Goal: Task Accomplishment & Management: Manage account settings

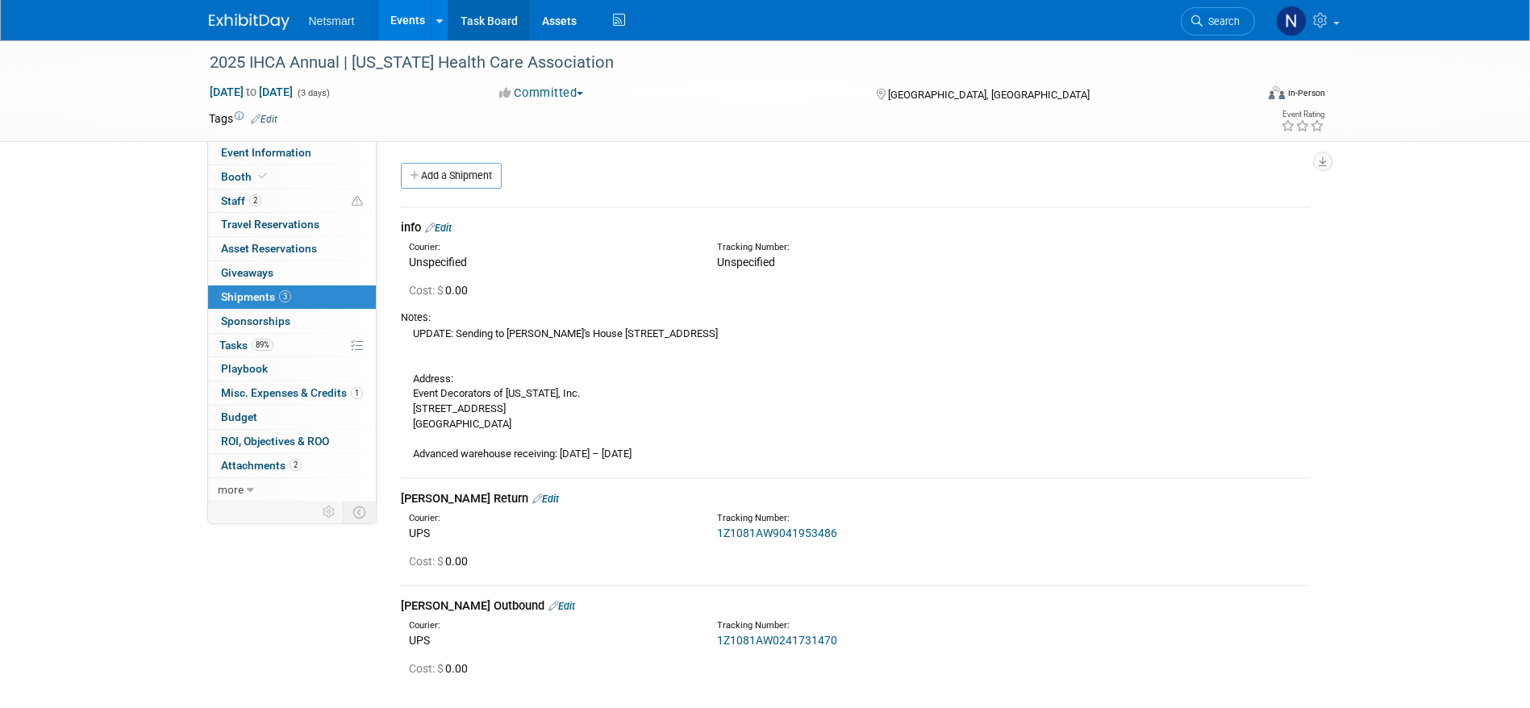
drag, startPoint x: 487, startPoint y: 21, endPoint x: 488, endPoint y: 29, distance: 8.1
click at [487, 21] on link "Task Board" at bounding box center [488, 20] width 81 height 40
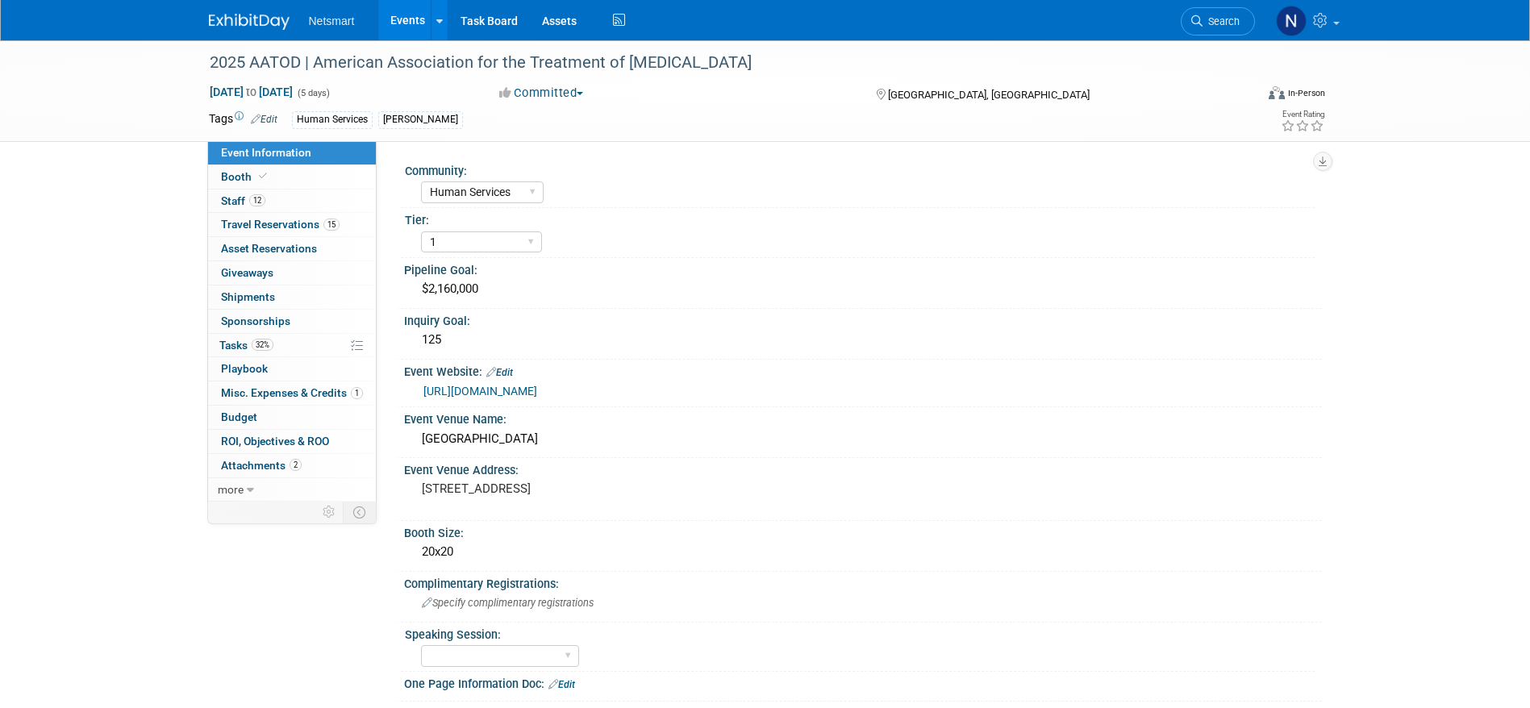
select select "Human Services"
select select "1"
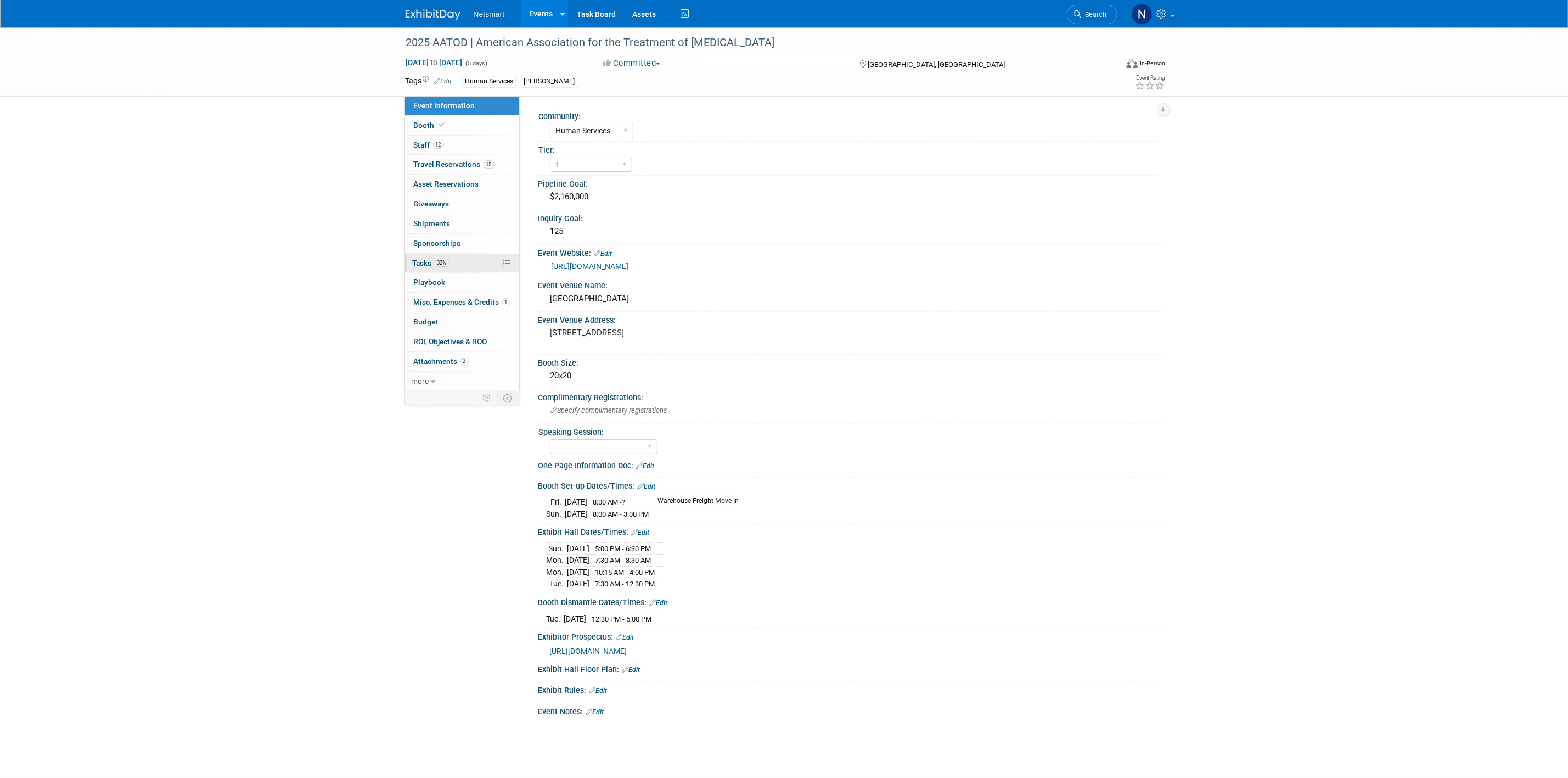
click at [460, 264] on link "32% Tasks 32%" at bounding box center [462, 263] width 114 height 19
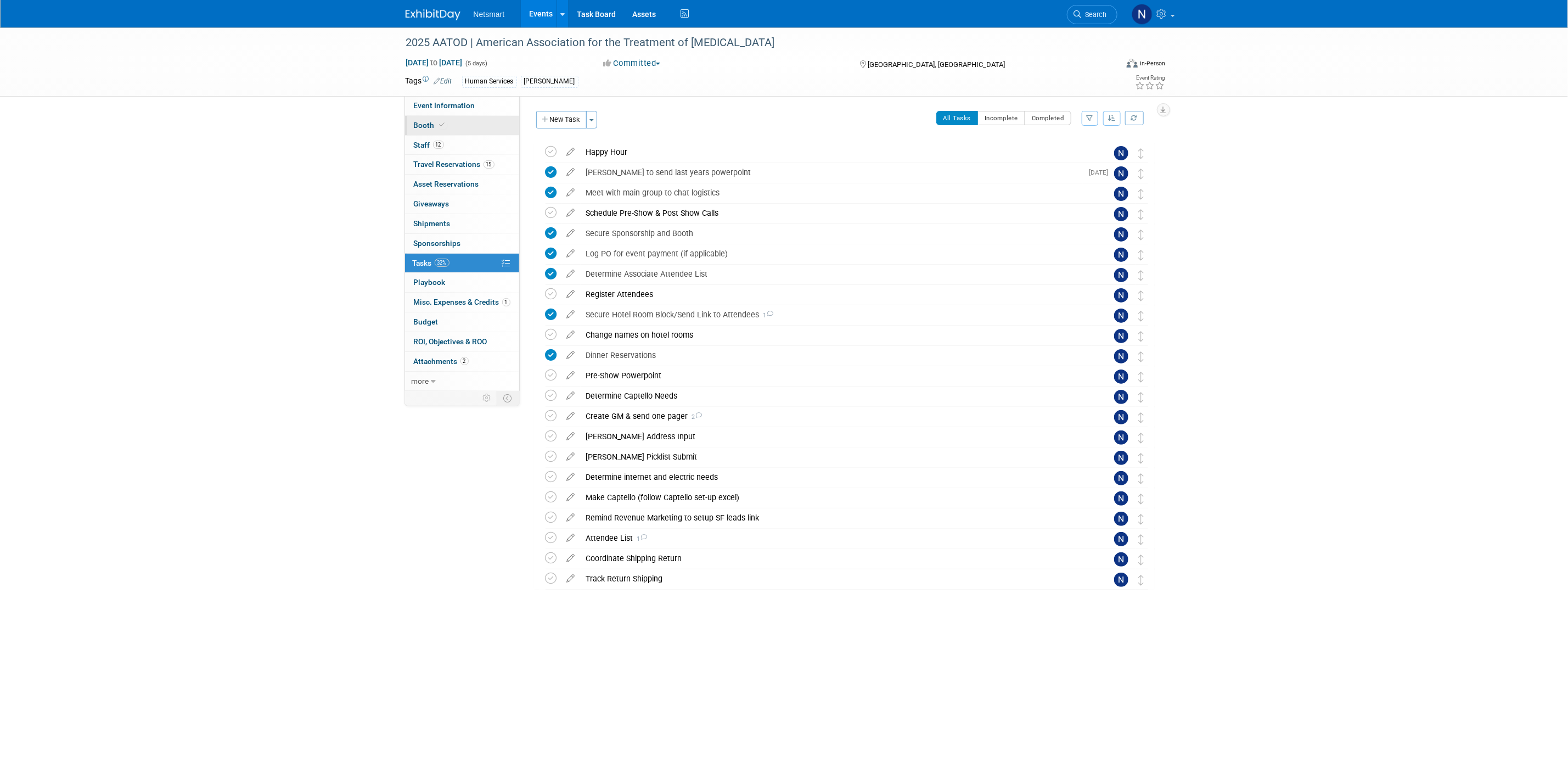
click at [455, 123] on link "Booth" at bounding box center [462, 125] width 114 height 19
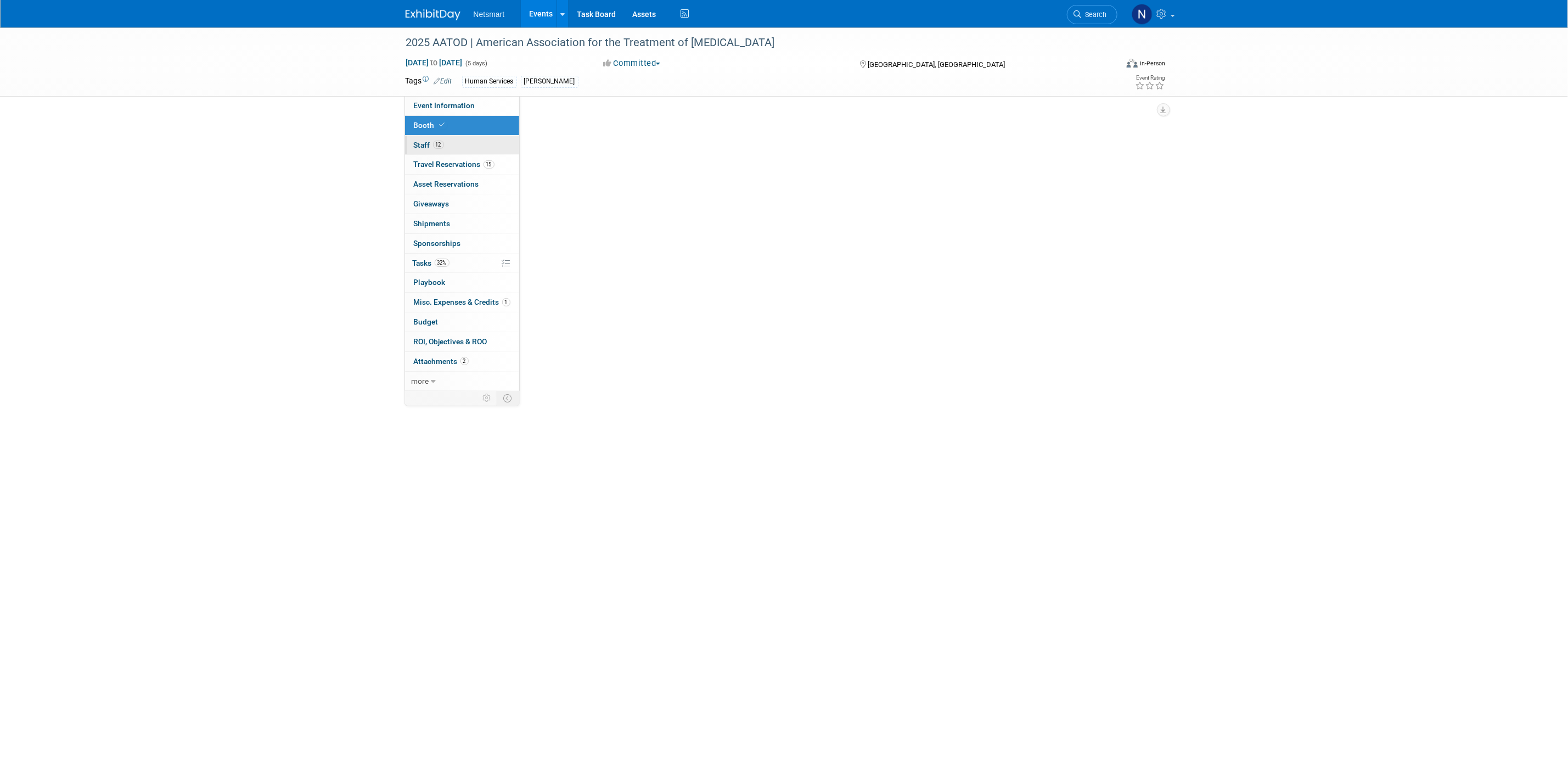
click at [449, 142] on link "12 Staff 12" at bounding box center [462, 145] width 114 height 19
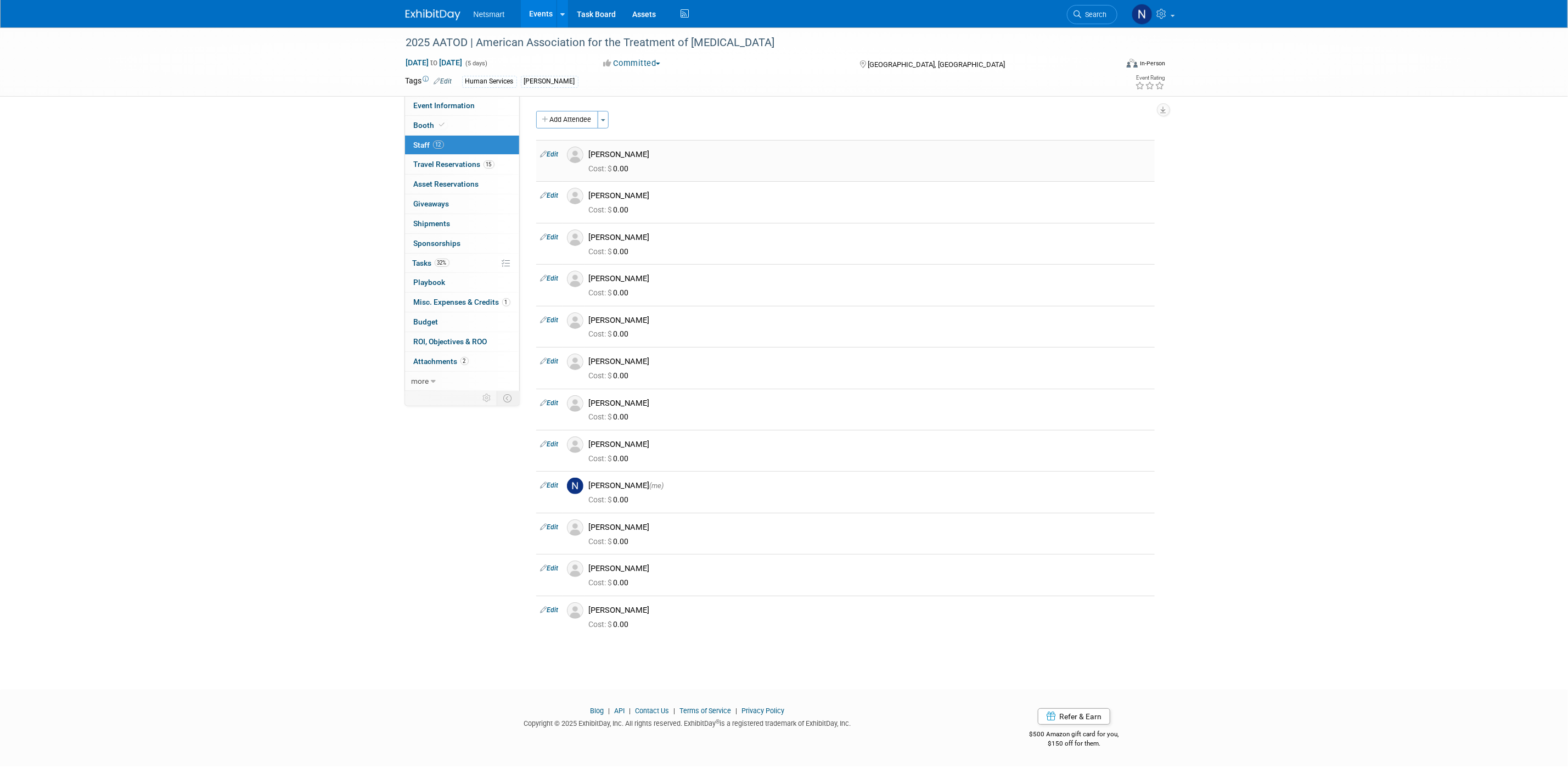
click at [555, 157] on link "Edit" at bounding box center [549, 154] width 18 height 7
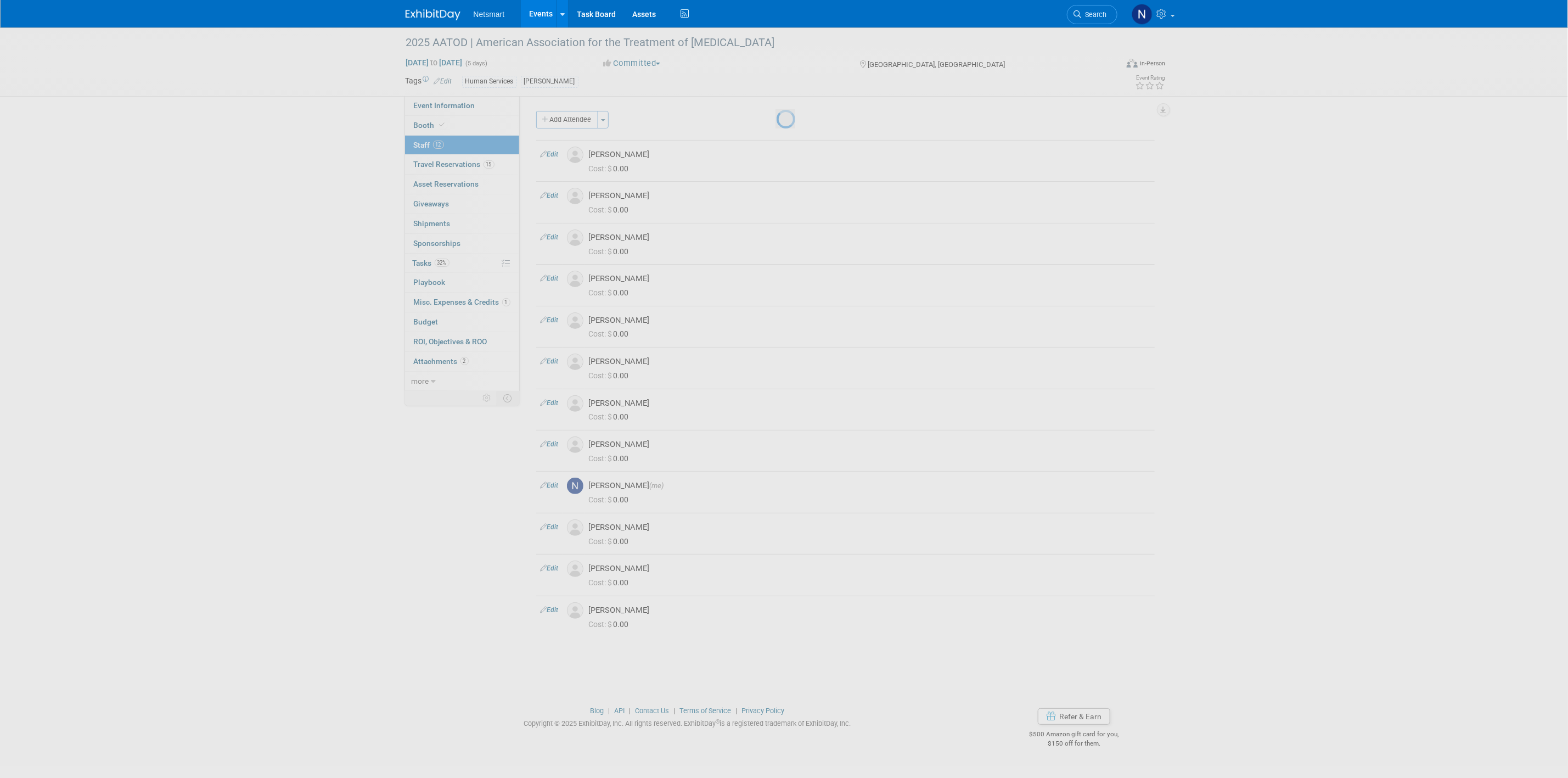
select select "0f8f16b4-fc4a-4bea-bfd2-9be3e0784a30"
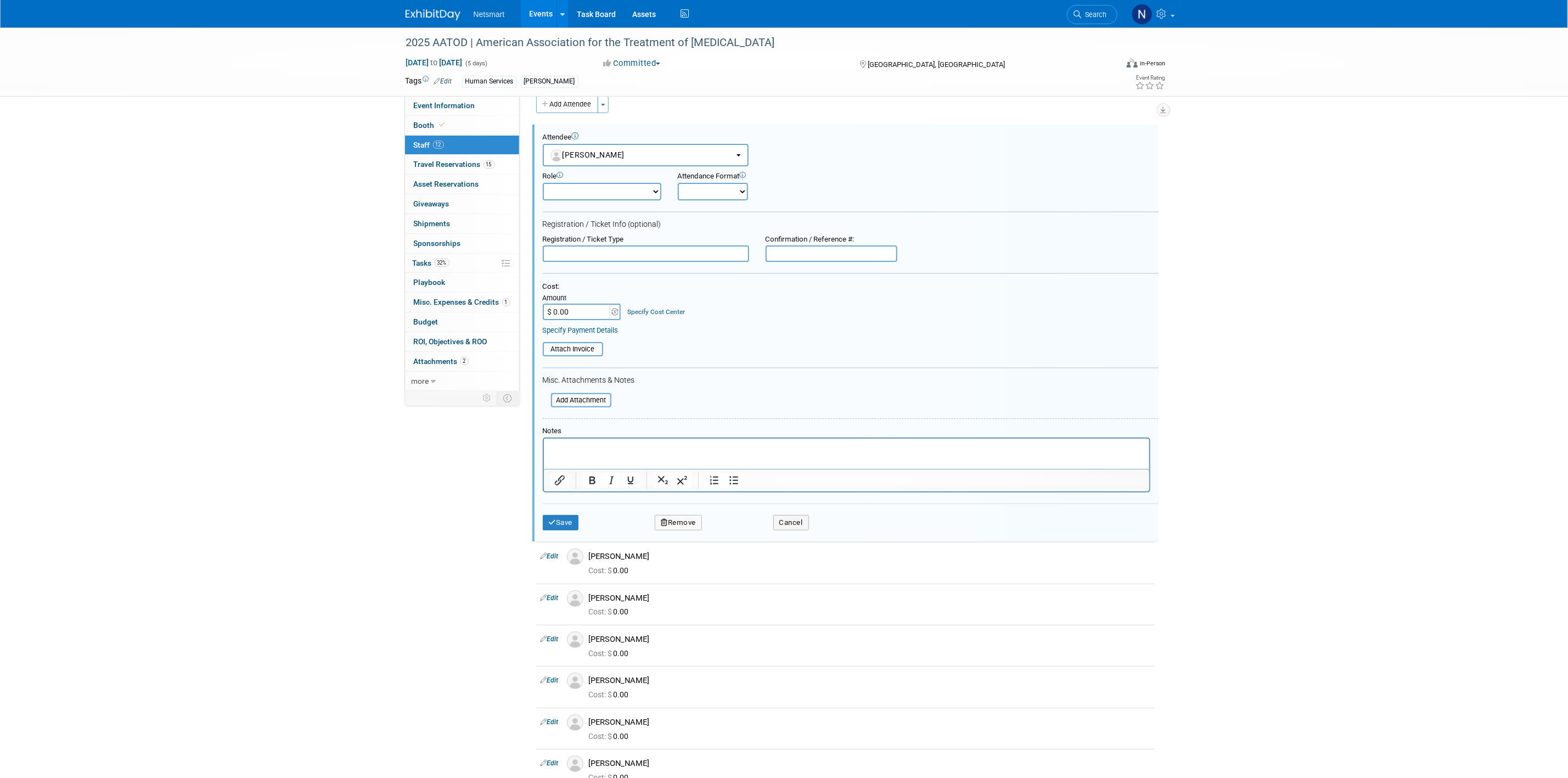
click at [679, 481] on button "Remove" at bounding box center [678, 522] width 47 height 16
click at [738, 481] on link "Yes" at bounding box center [738, 528] width 32 height 18
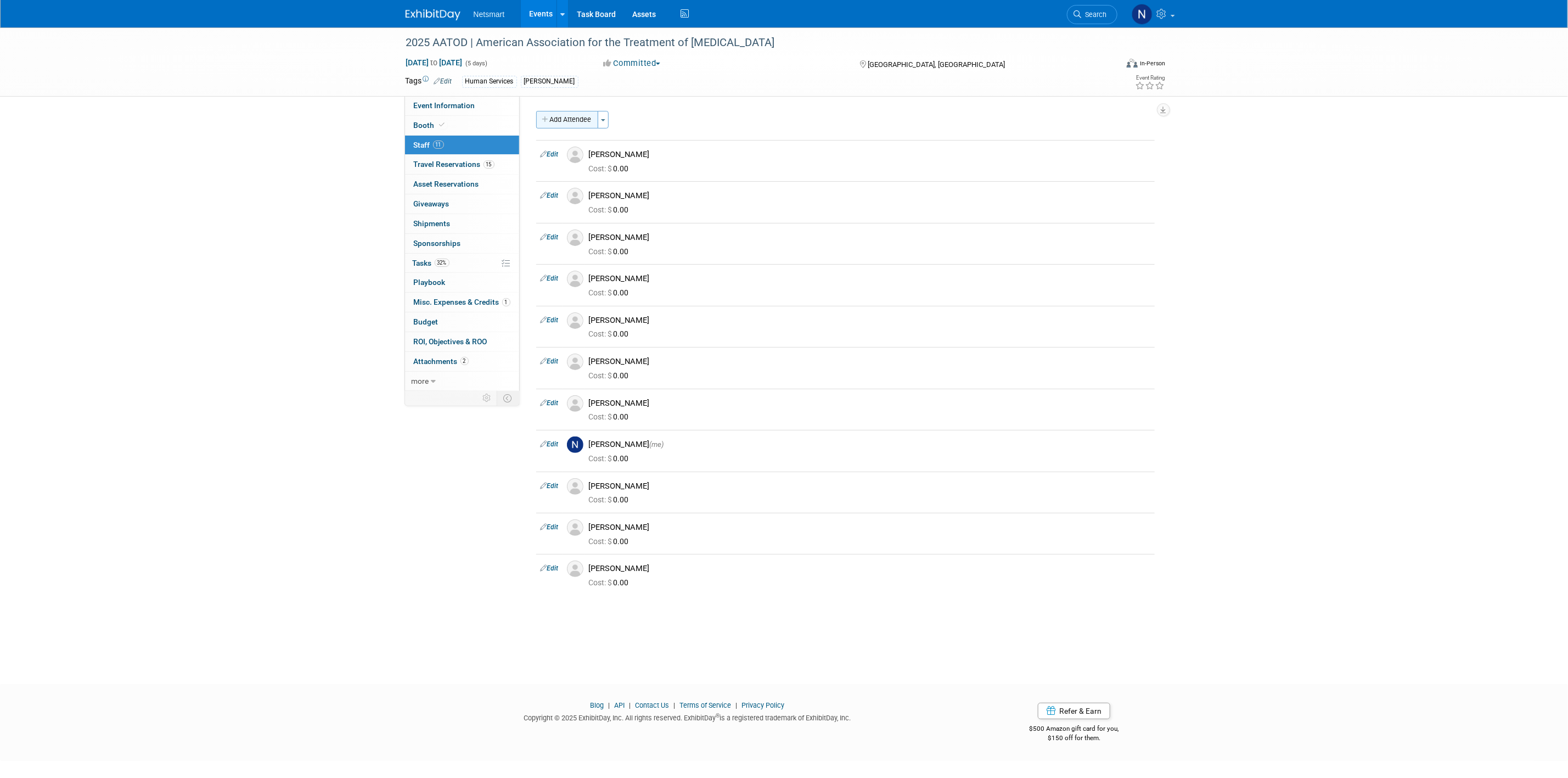
click at [561, 114] on button "Add Attendee" at bounding box center [567, 120] width 62 height 18
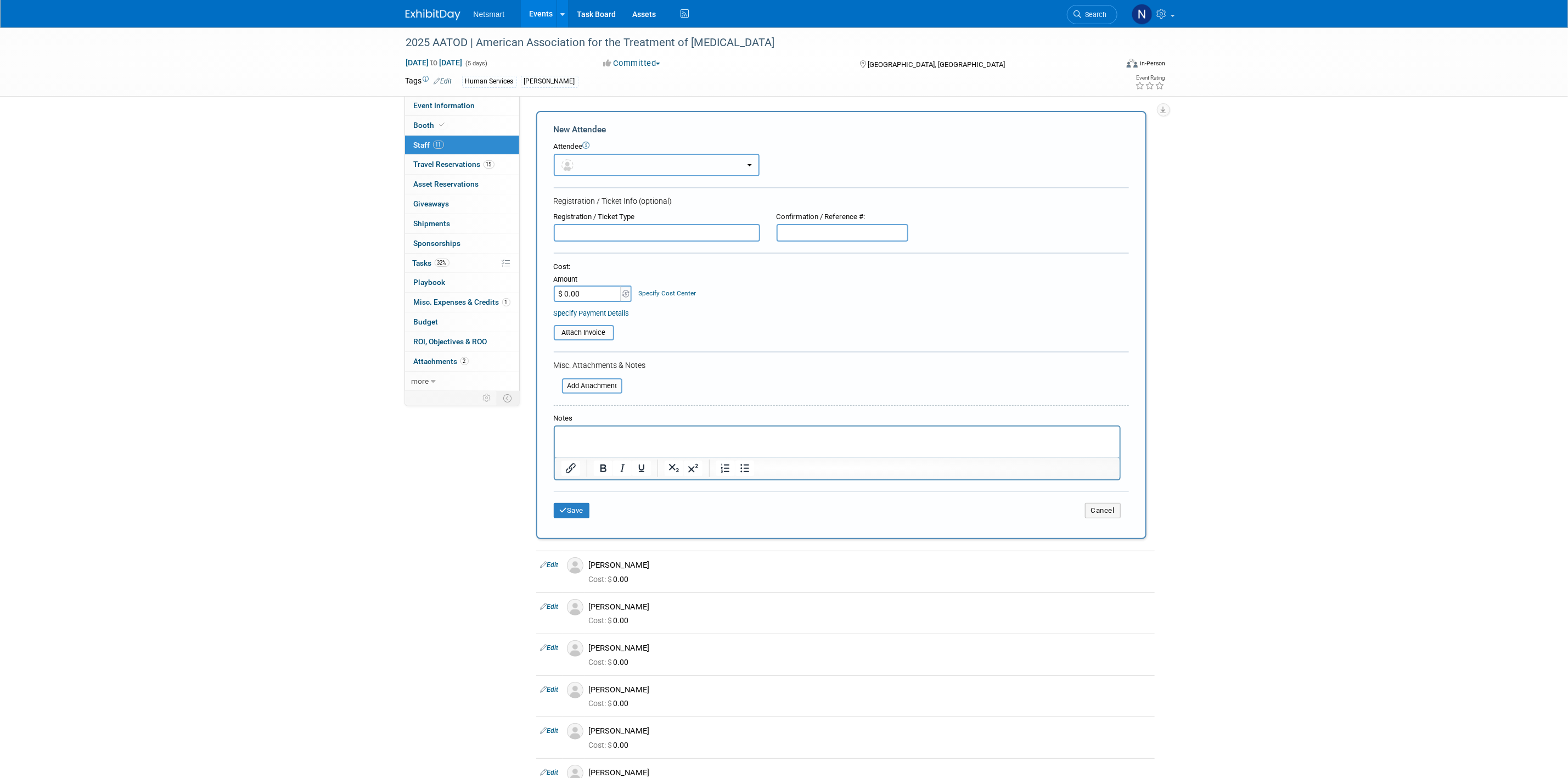
click at [617, 166] on button "button" at bounding box center [657, 165] width 206 height 22
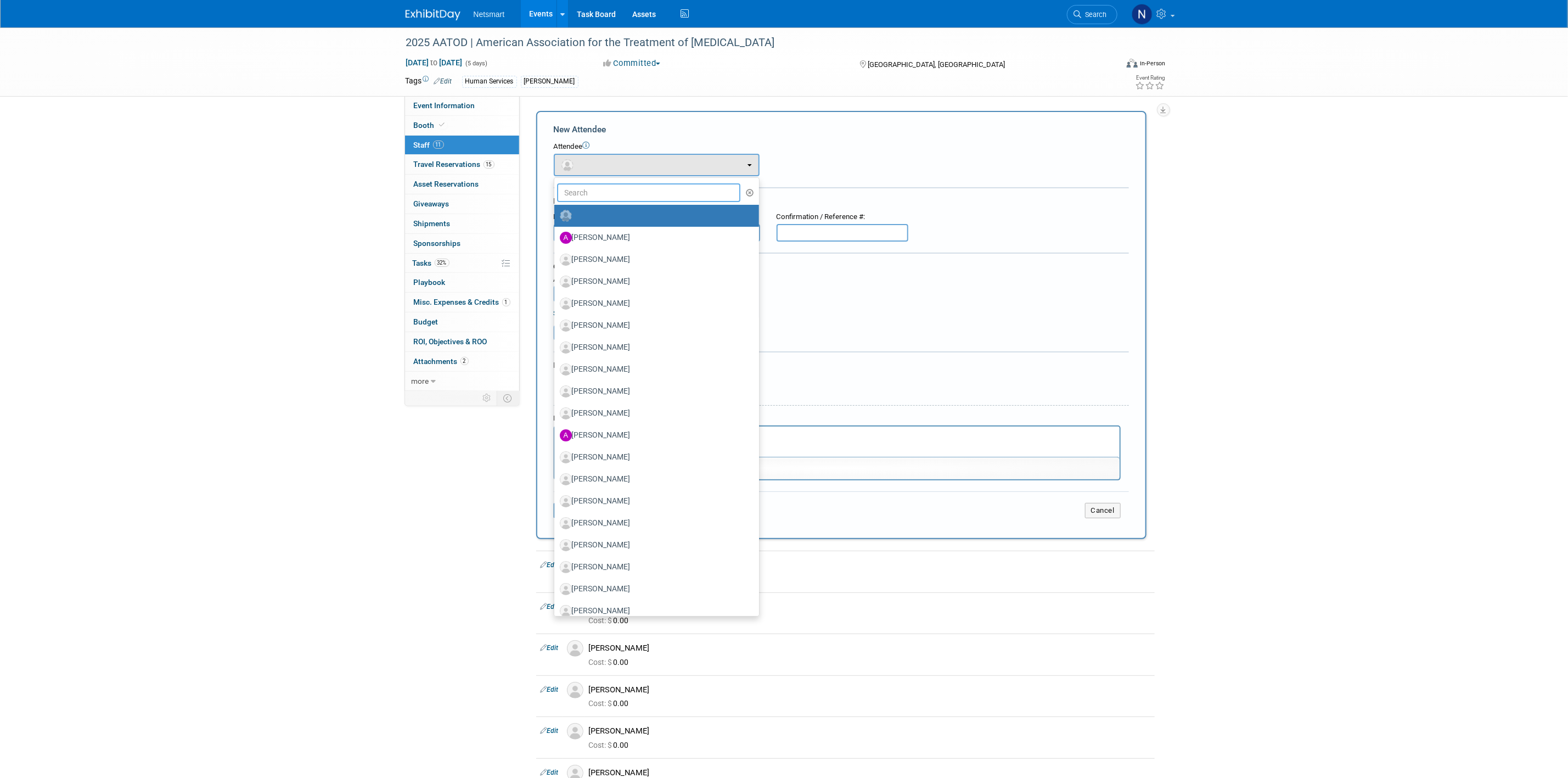
click at [606, 195] on input "text" at bounding box center [649, 192] width 184 height 18
type input "tim w"
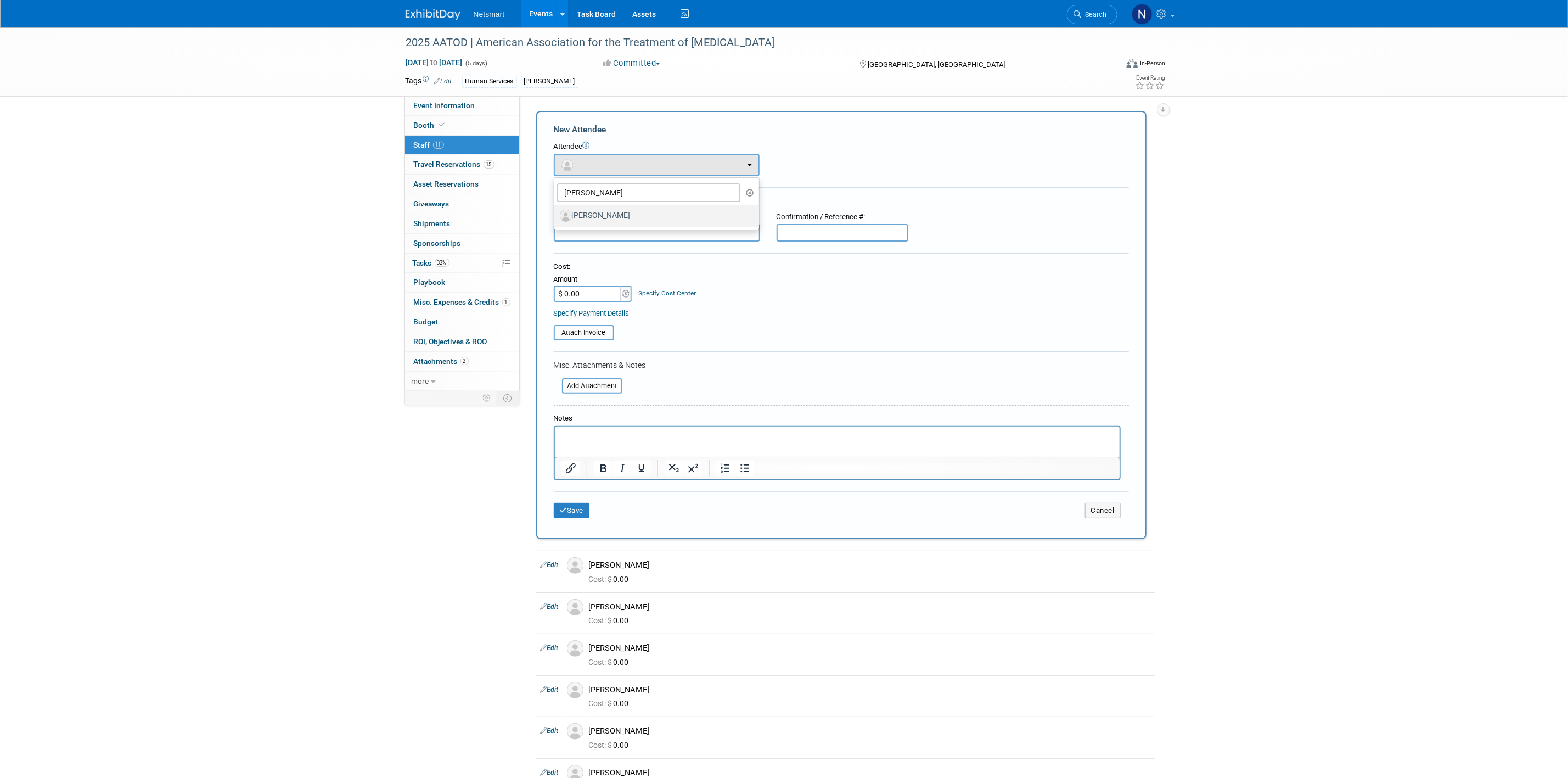
click at [631, 211] on label "[PERSON_NAME]" at bounding box center [654, 216] width 189 height 18
click at [556, 211] on input "[PERSON_NAME]" at bounding box center [552, 214] width 7 height 7
select select "7060cd68-72f4-40c3-9a13-71a24ede9d50"
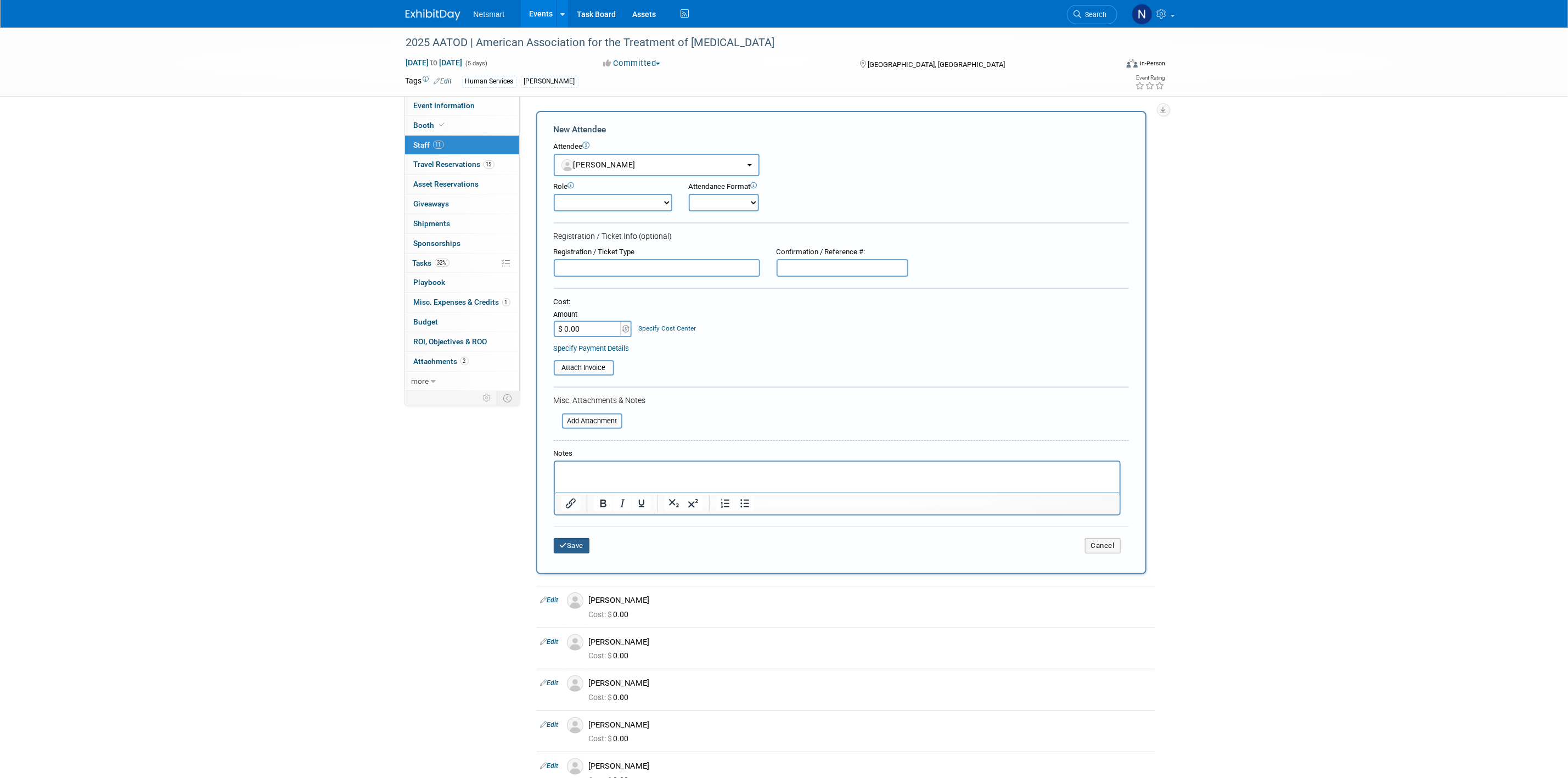
click at [568, 481] on button "Save" at bounding box center [572, 545] width 36 height 16
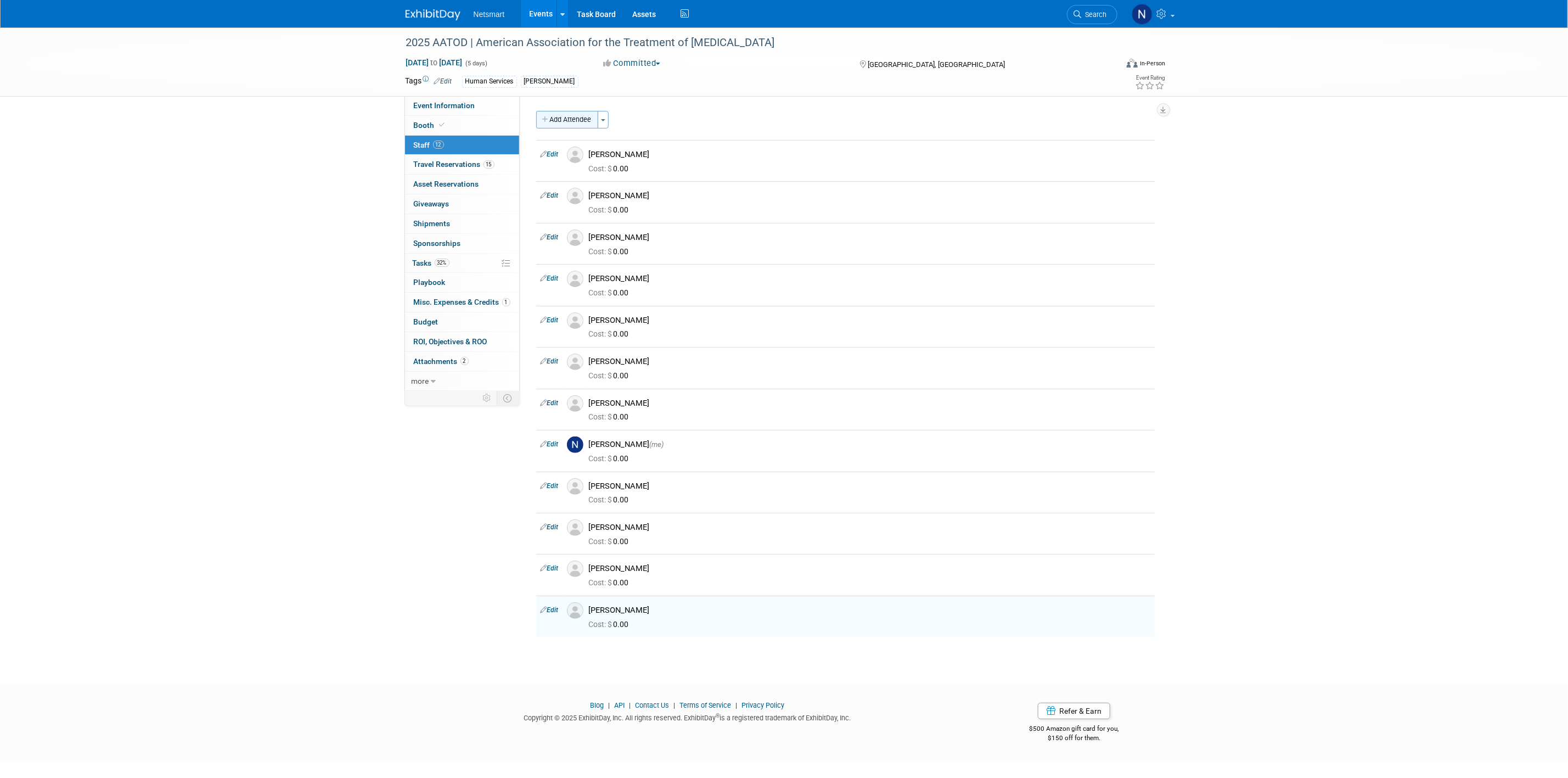
click at [550, 114] on button "Add Attendee" at bounding box center [567, 120] width 62 height 18
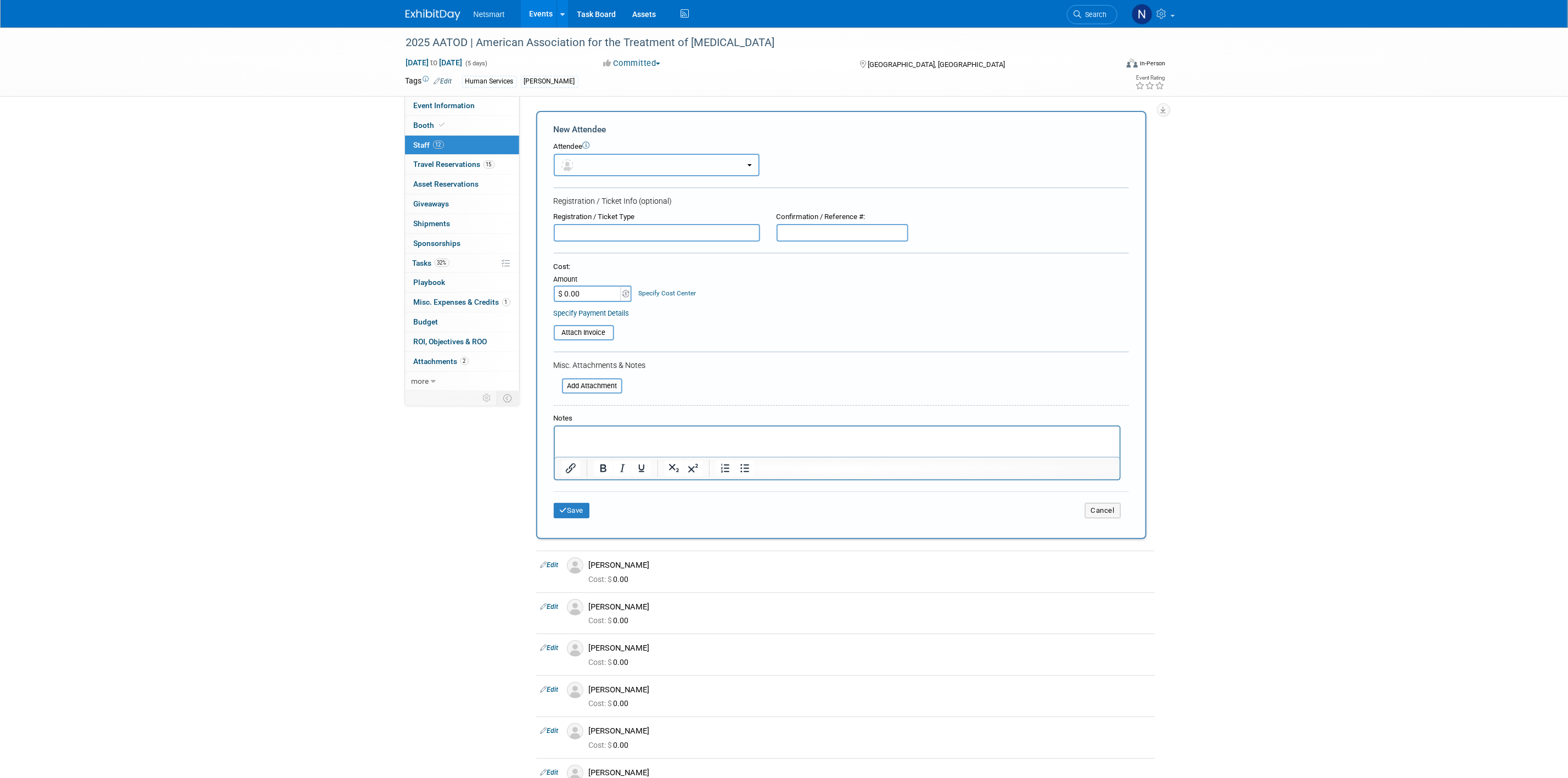
click at [586, 160] on button "button" at bounding box center [657, 165] width 206 height 22
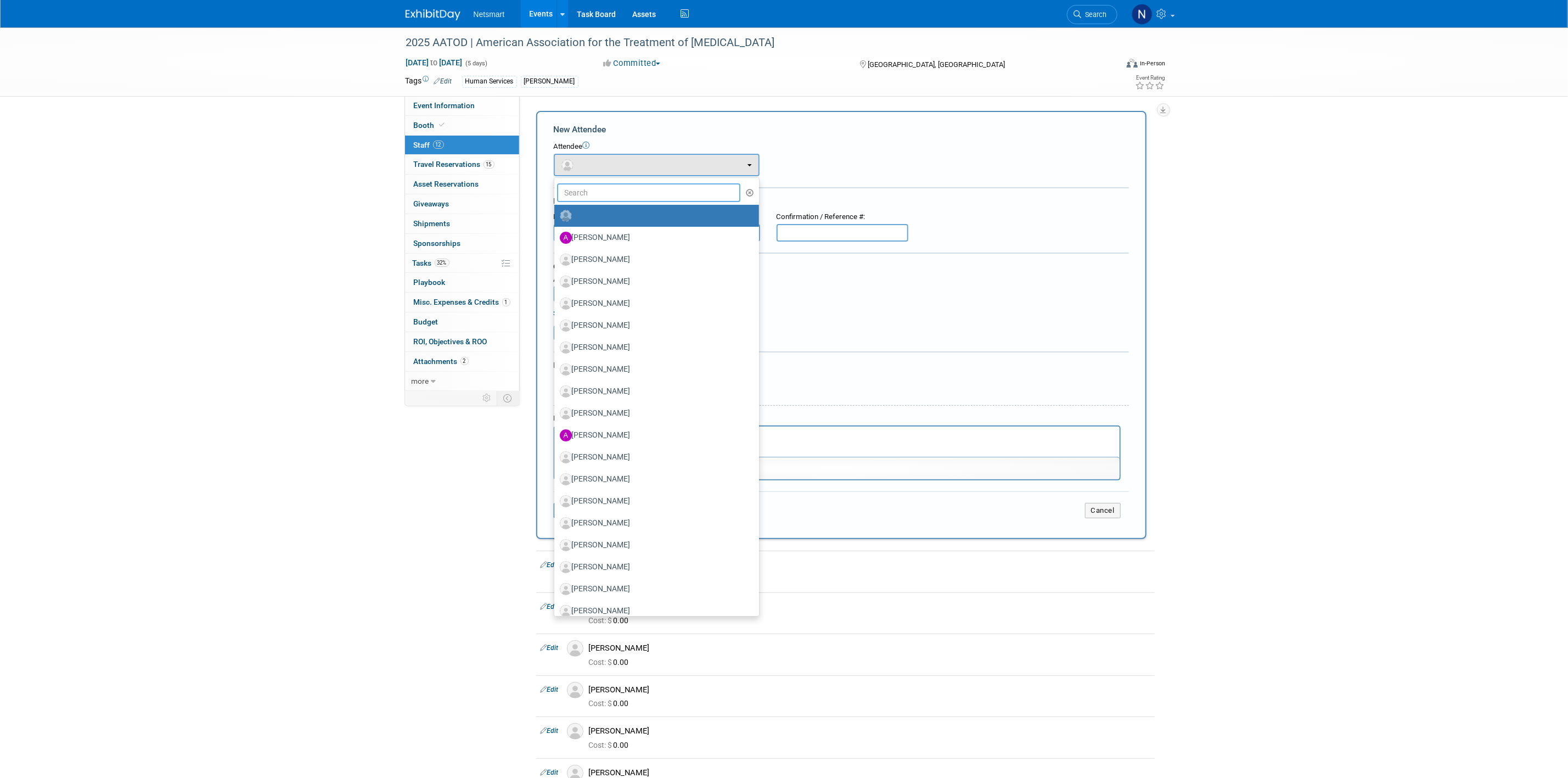
click at [621, 189] on input "text" at bounding box center [649, 192] width 184 height 18
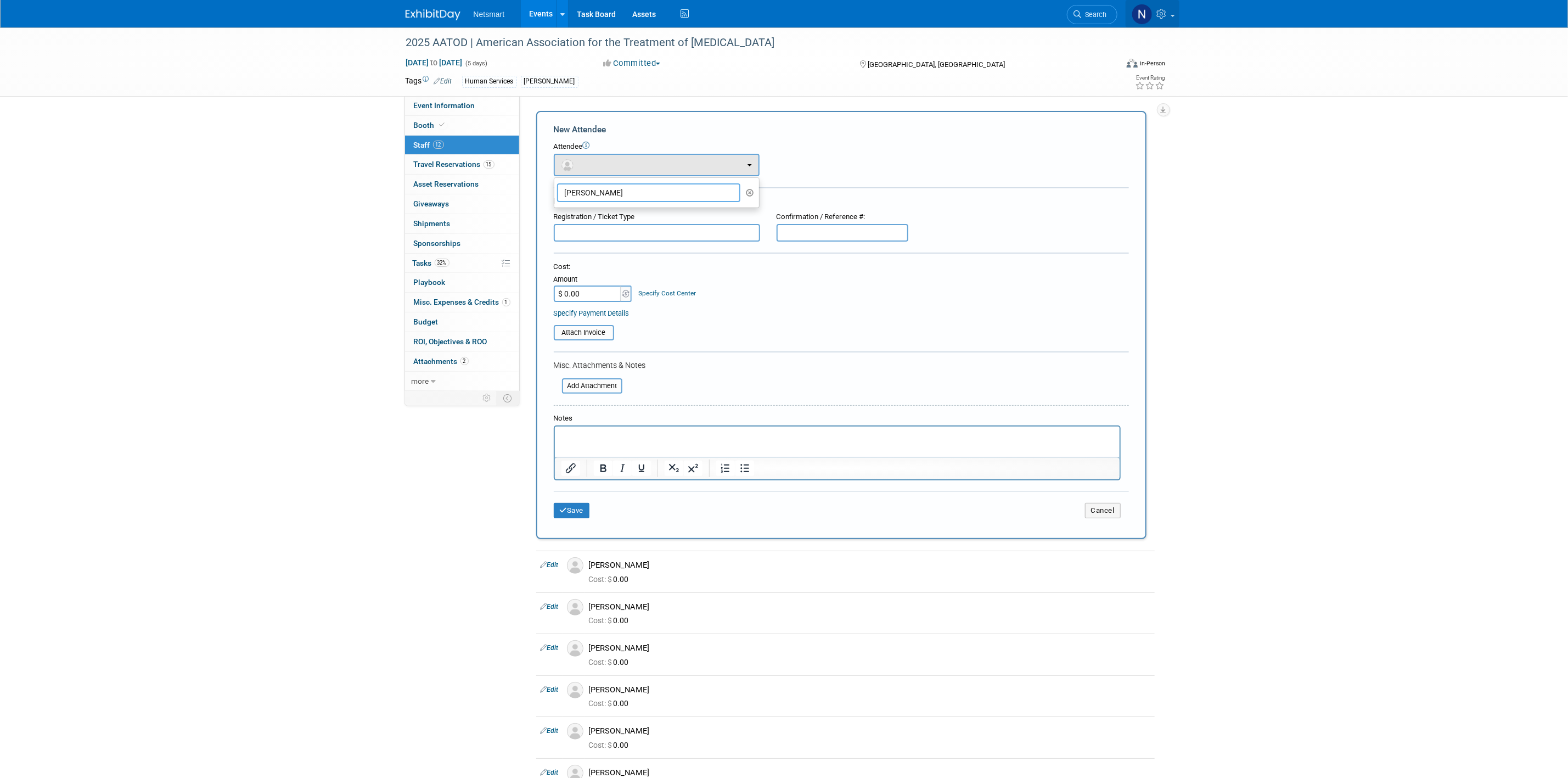
type input "kyle g"
click at [1041, 16] on icon at bounding box center [1163, 14] width 13 height 10
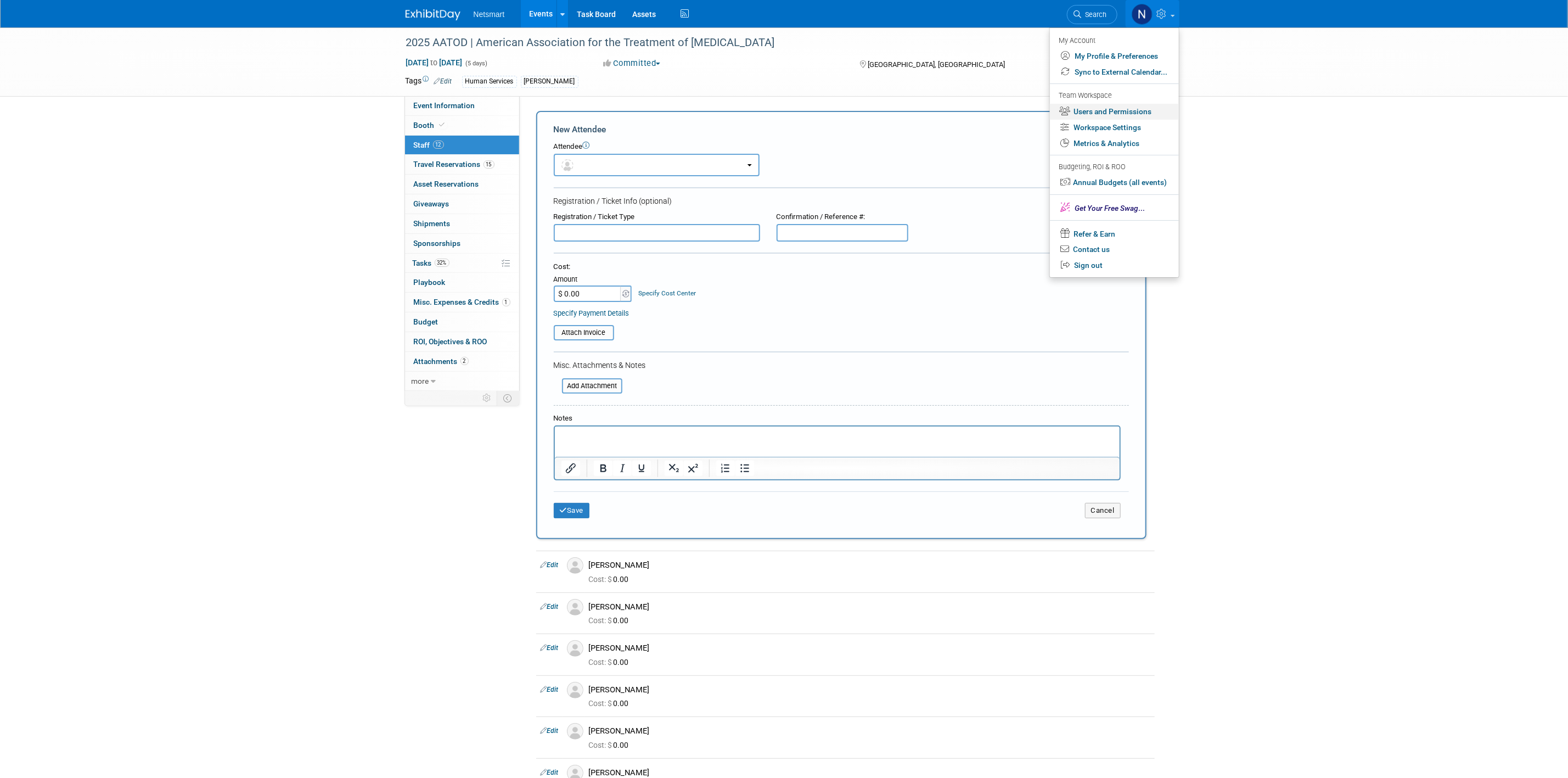
click at [1041, 107] on link "Users and Permissions" at bounding box center [1115, 111] width 129 height 16
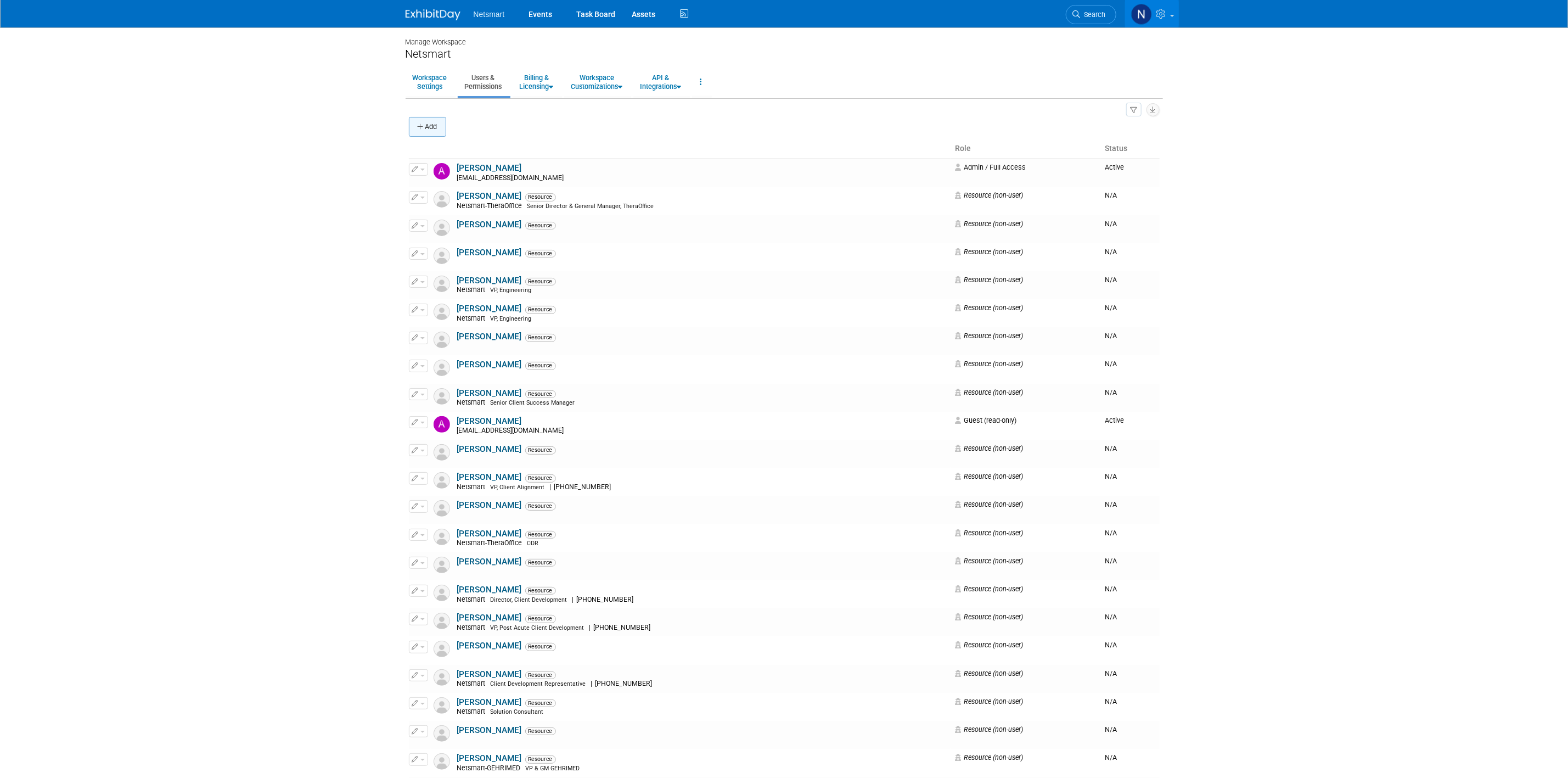
click at [434, 130] on button "Add" at bounding box center [427, 127] width 37 height 20
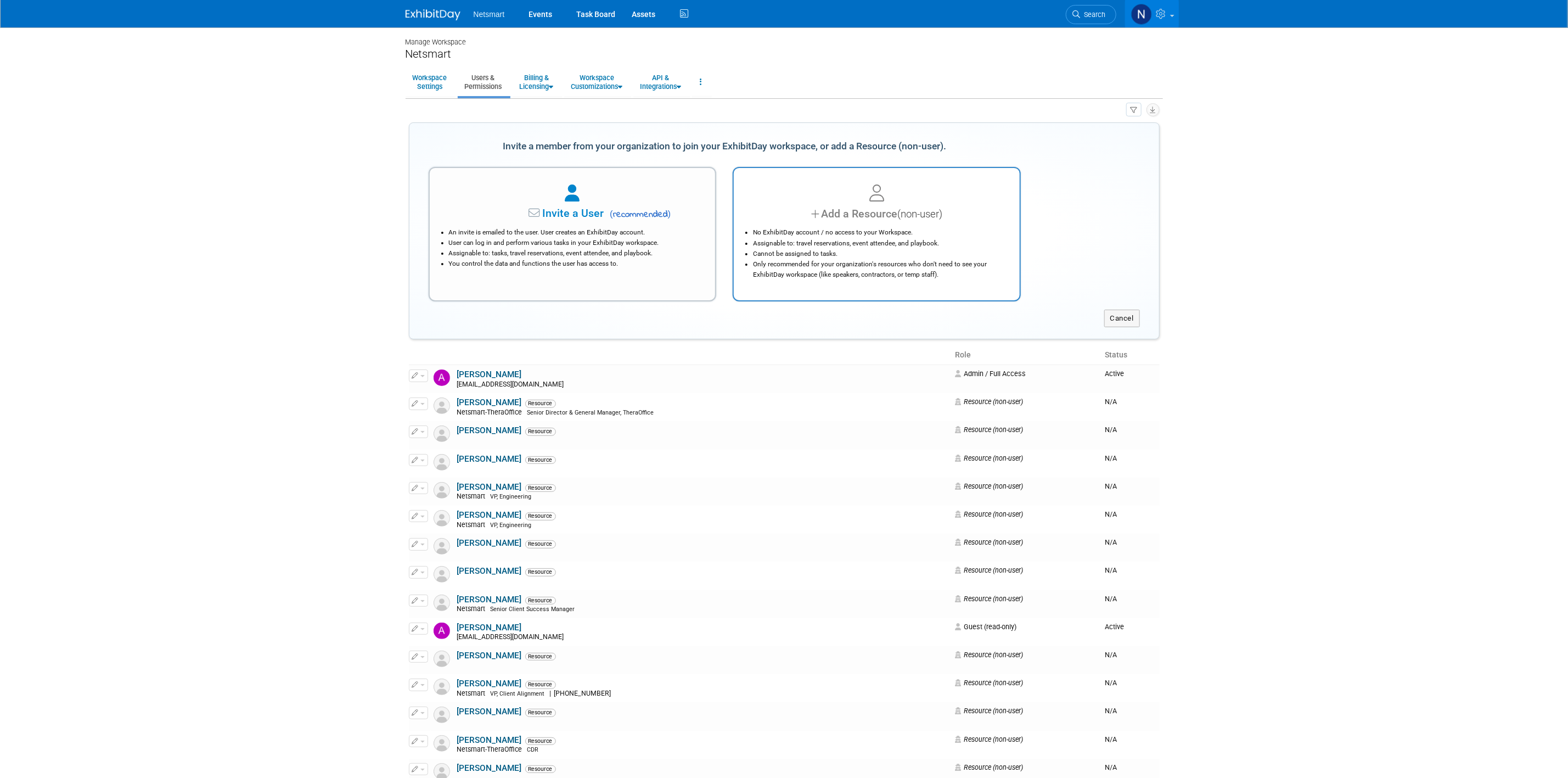
click at [860, 221] on div "Add a Resource (non-user)" at bounding box center [877, 213] width 259 height 16
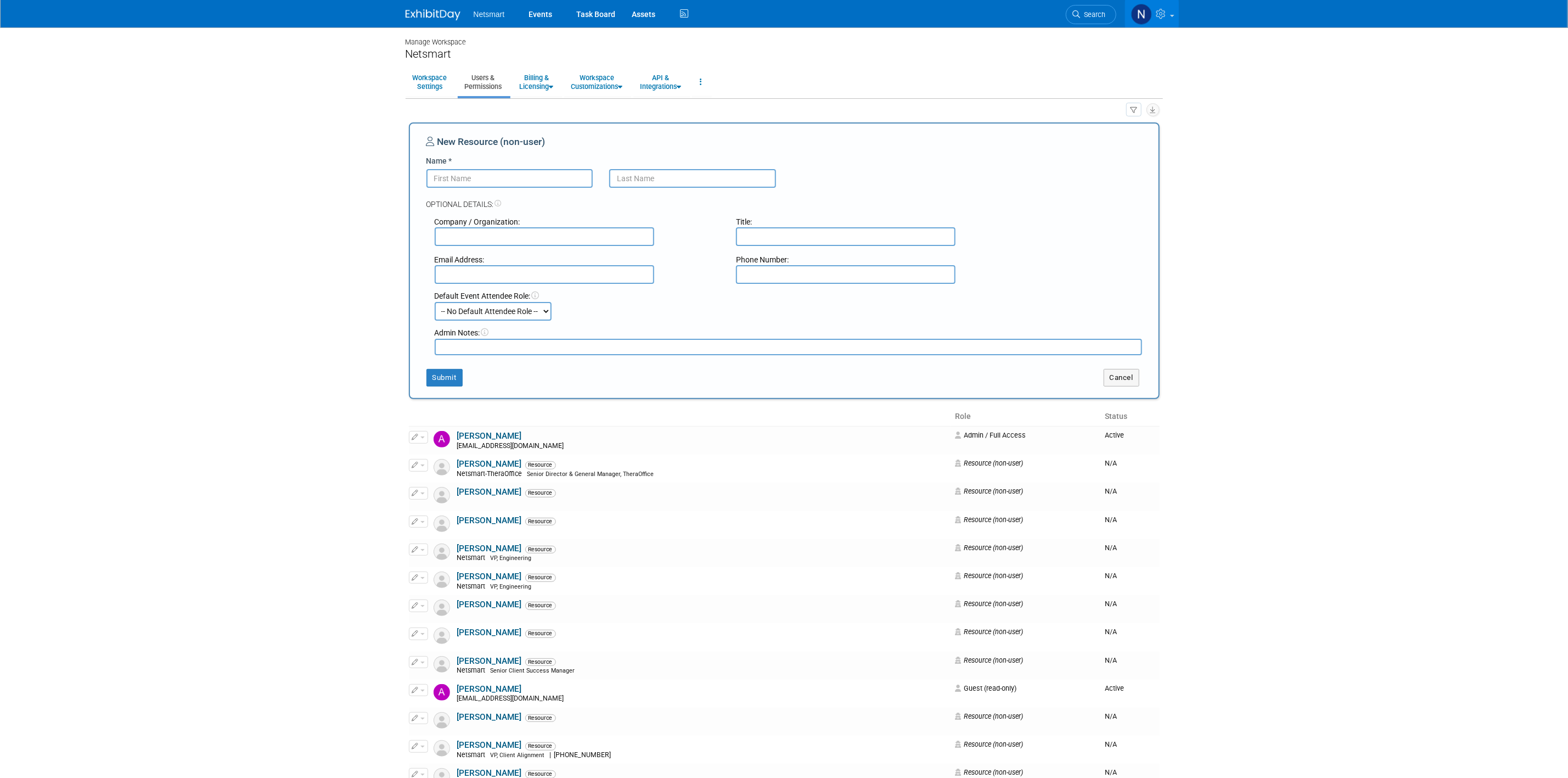
click at [523, 180] on input "Name *" at bounding box center [510, 178] width 167 height 18
type input "Kyle"
type input "Grove"
click at [449, 380] on button "Submit" at bounding box center [444, 378] width 36 height 18
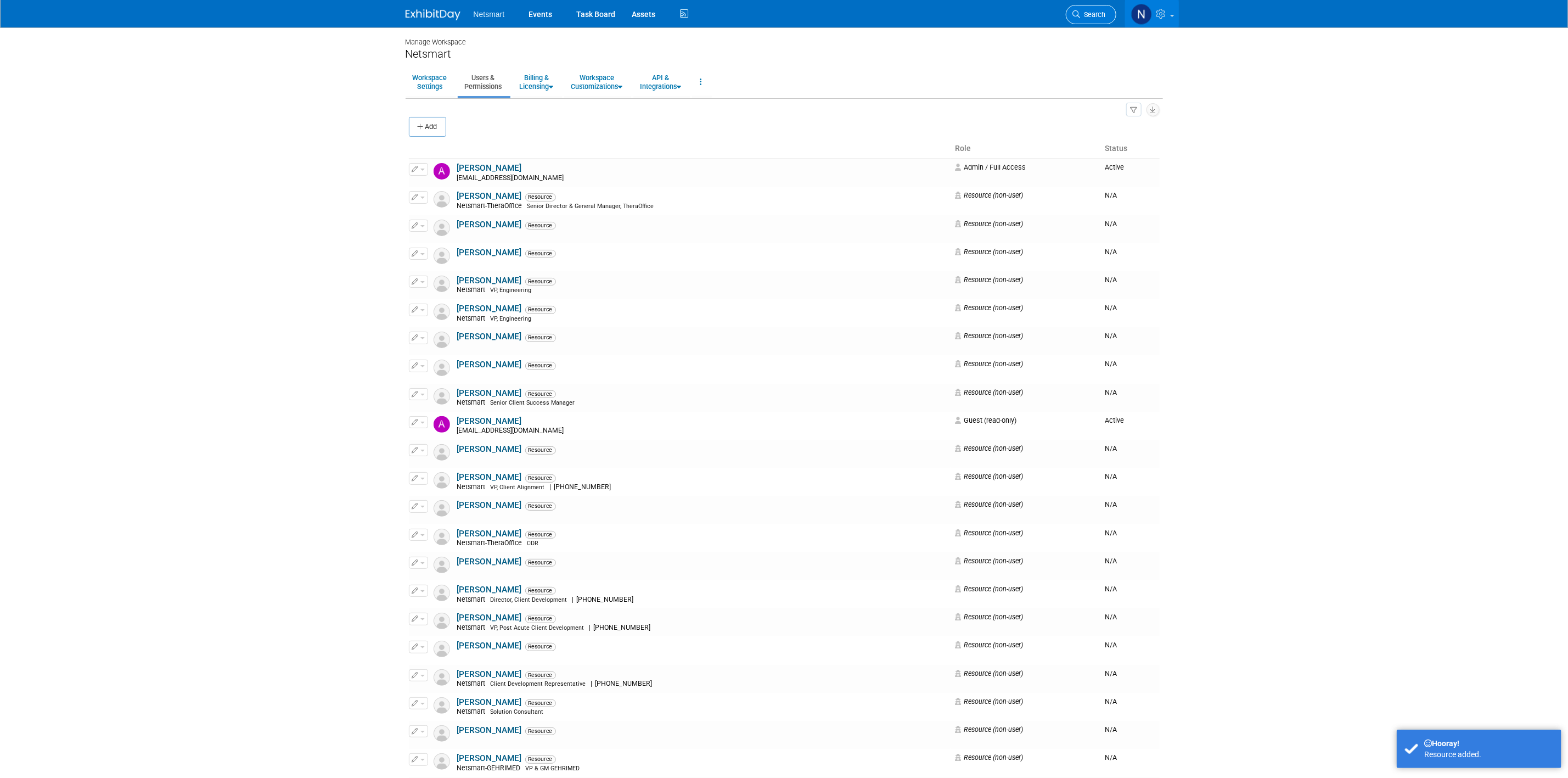
click at [1095, 16] on span "Search" at bounding box center [1093, 14] width 25 height 8
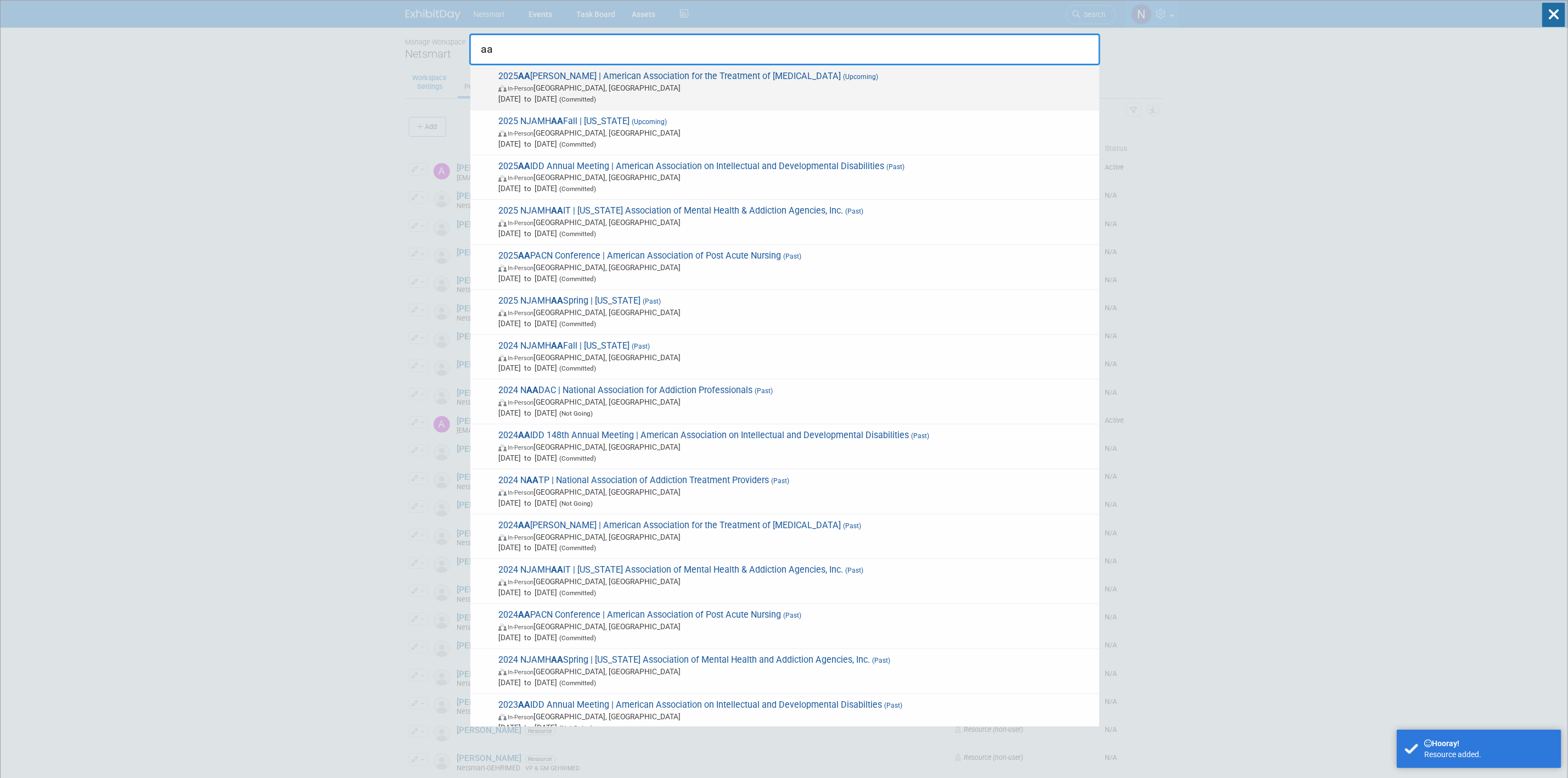
type input "aa"
click at [557, 91] on span "In-Person Philadelphia, PA" at bounding box center [796, 88] width 595 height 11
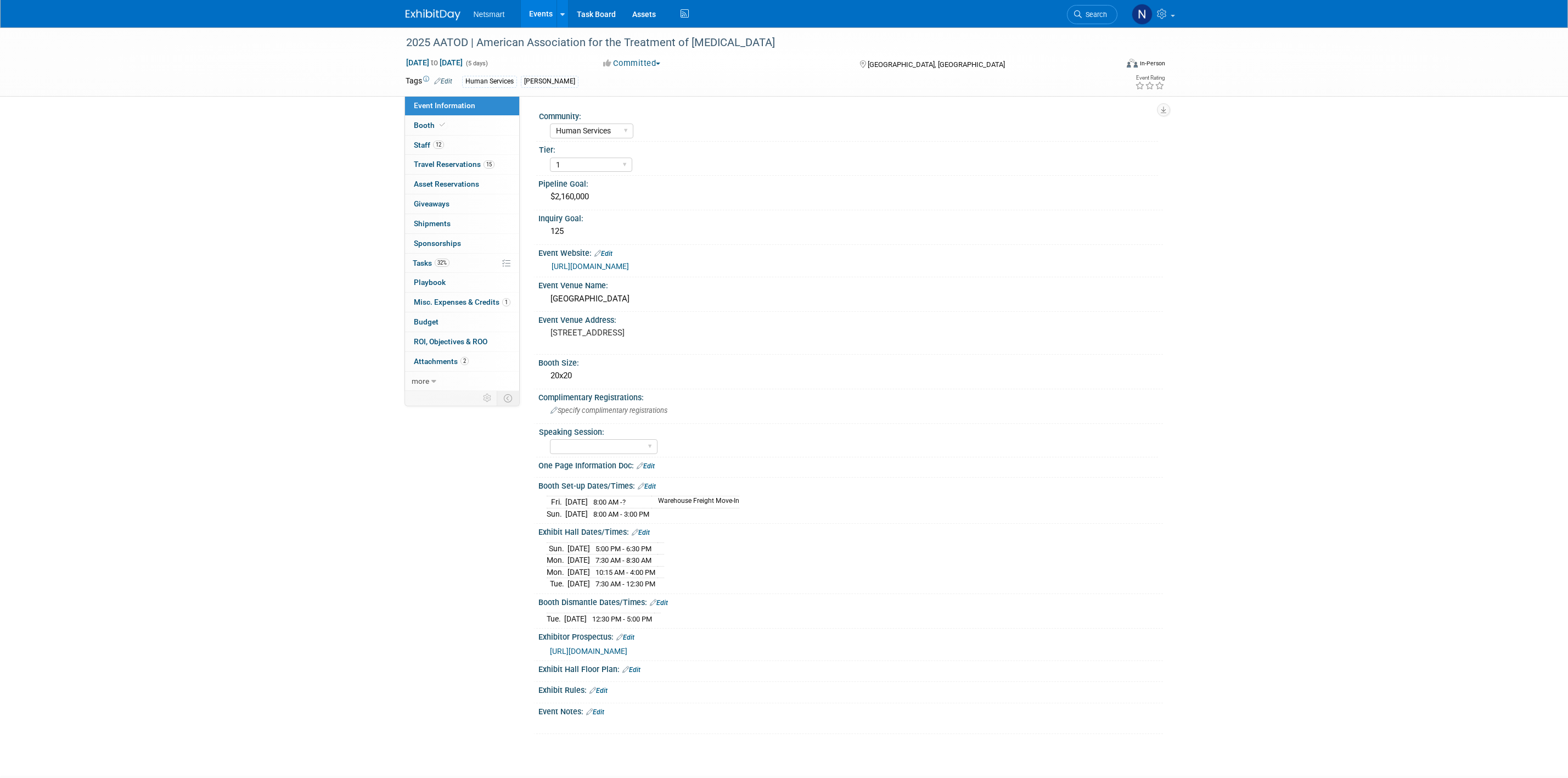
select select "Human Services"
select select "1"
click at [456, 146] on link "12 Staff 12" at bounding box center [462, 145] width 114 height 19
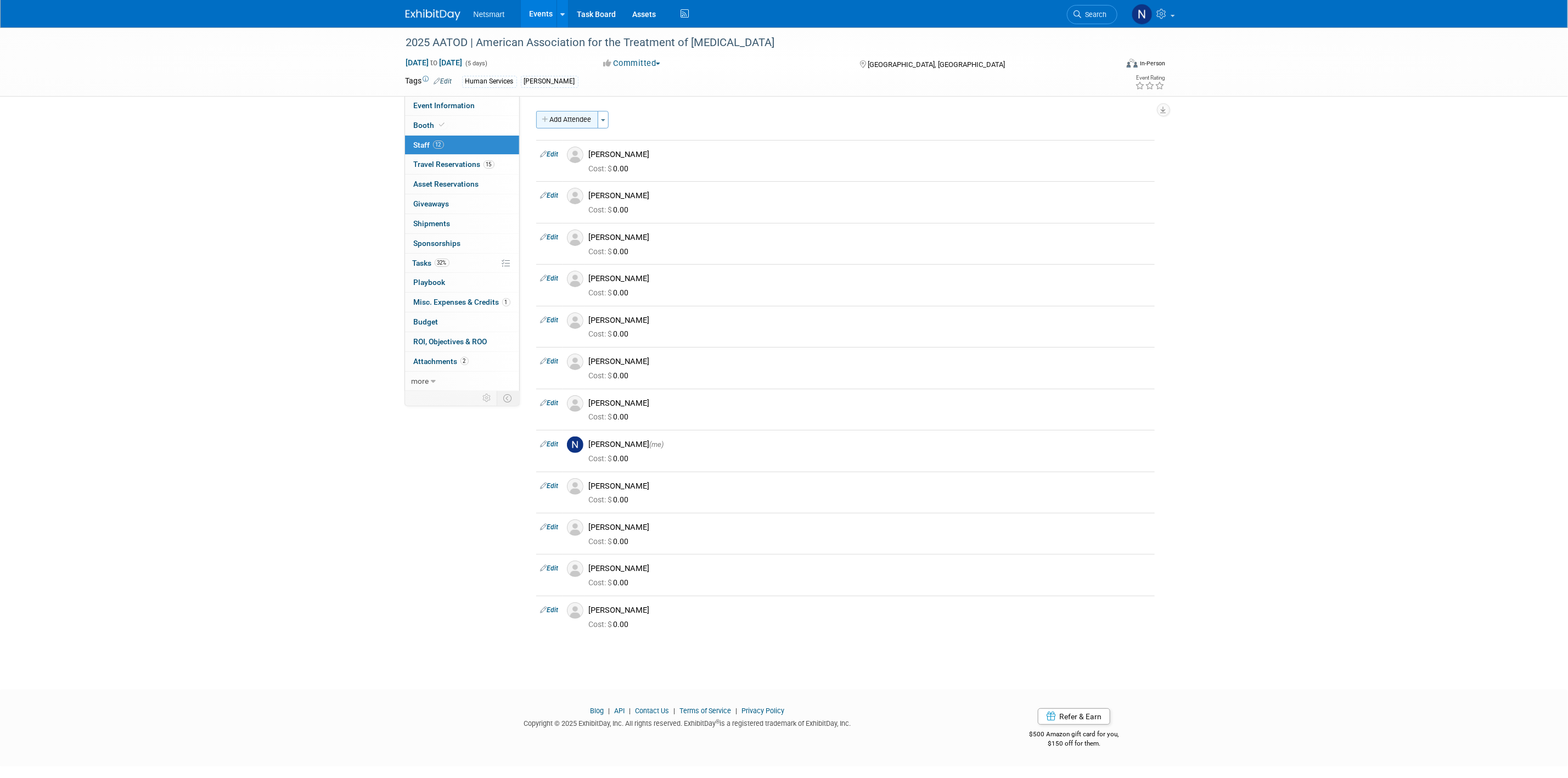
click at [570, 123] on button "Add Attendee" at bounding box center [567, 120] width 62 height 18
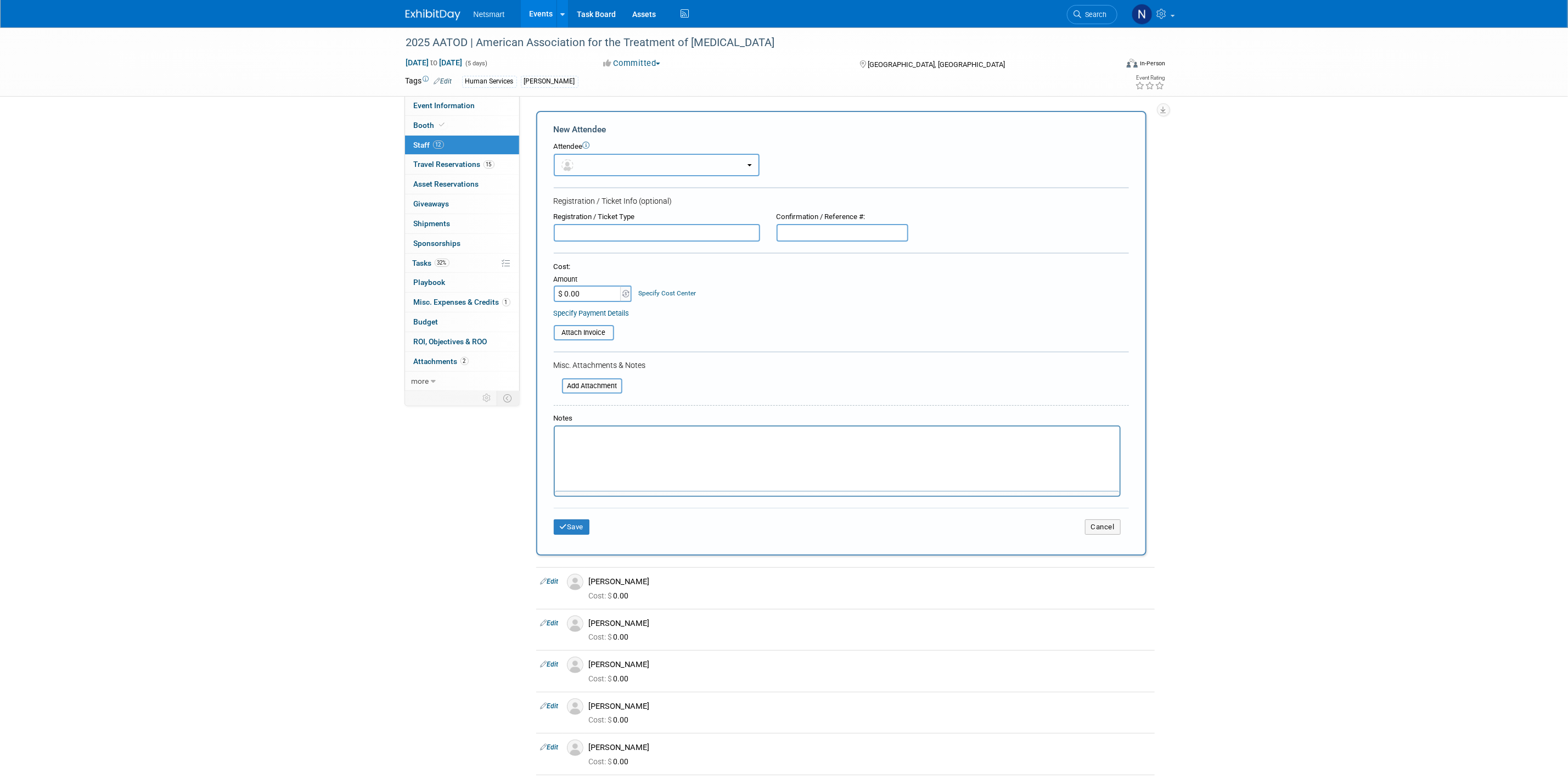
click at [591, 165] on button "button" at bounding box center [657, 165] width 206 height 22
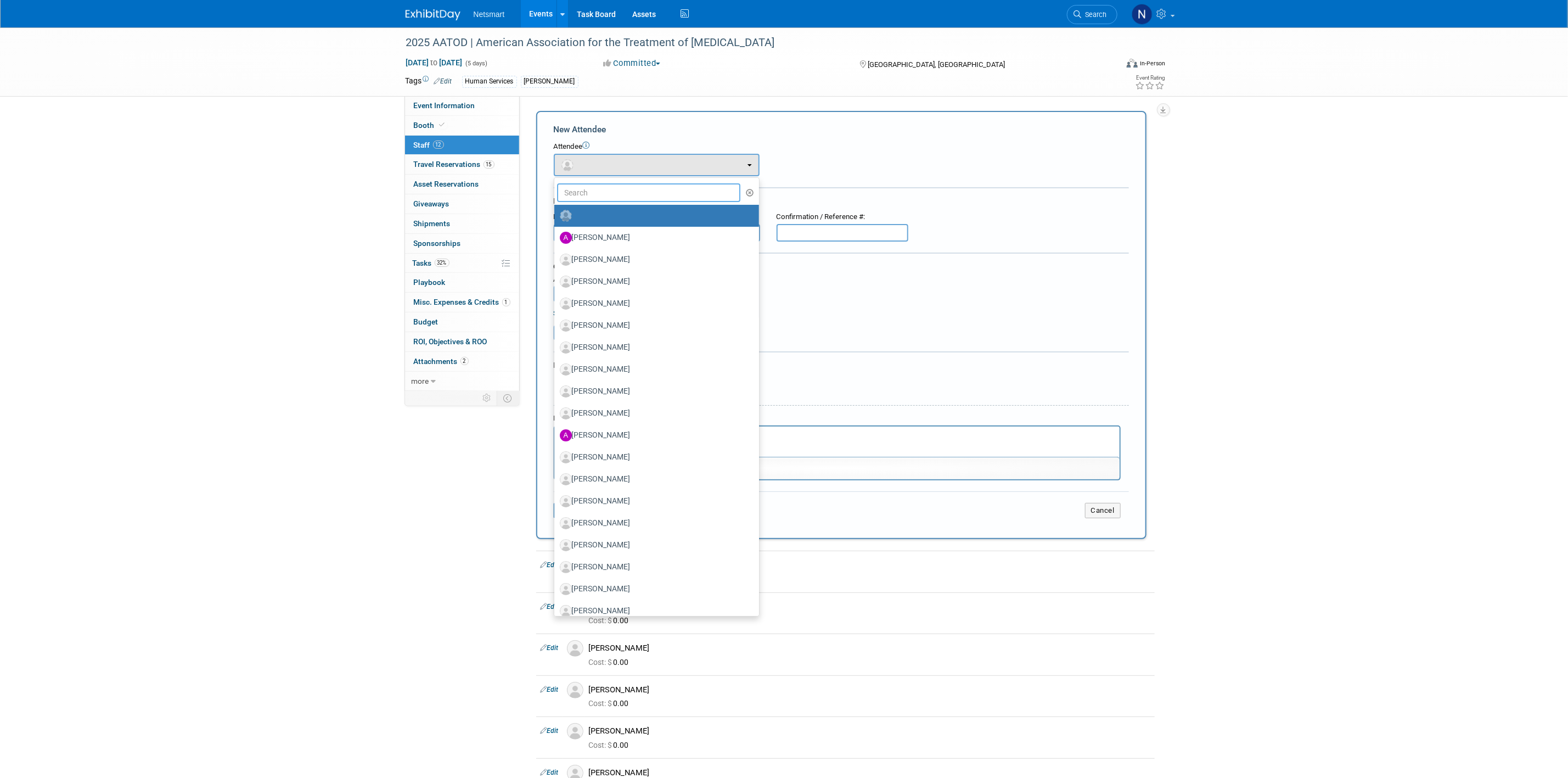
click at [600, 191] on input "text" at bounding box center [649, 192] width 184 height 18
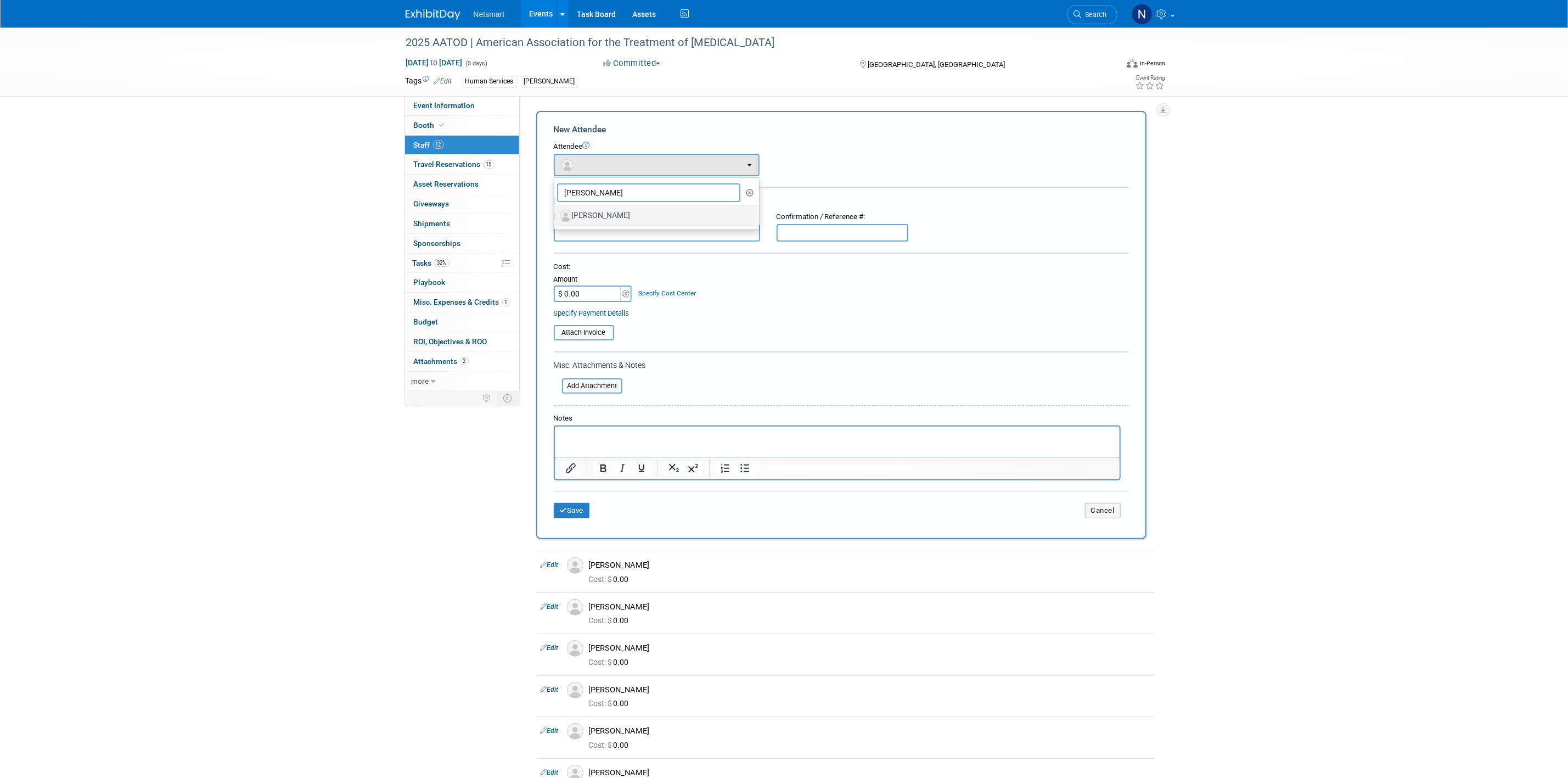
type input "kyle"
click at [605, 206] on link "[PERSON_NAME]" at bounding box center [656, 216] width 205 height 22
click at [608, 209] on label "[PERSON_NAME]" at bounding box center [654, 216] width 189 height 18
click at [556, 211] on input "[PERSON_NAME]" at bounding box center [552, 214] width 7 height 7
select select "9efc2d15-66c8-4aed-9e75-5054aadec2d5"
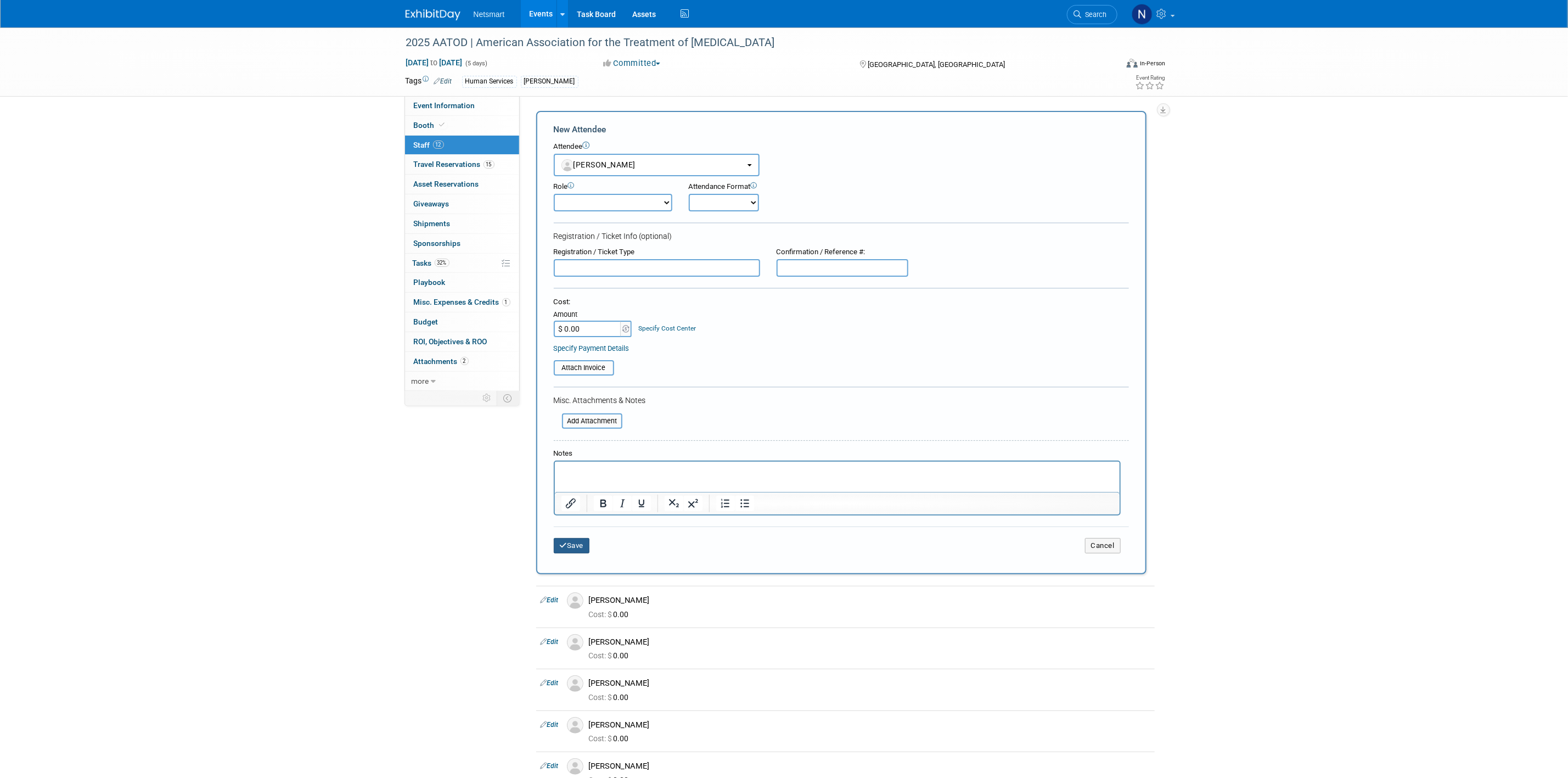
click at [580, 542] on button "Save" at bounding box center [572, 545] width 36 height 16
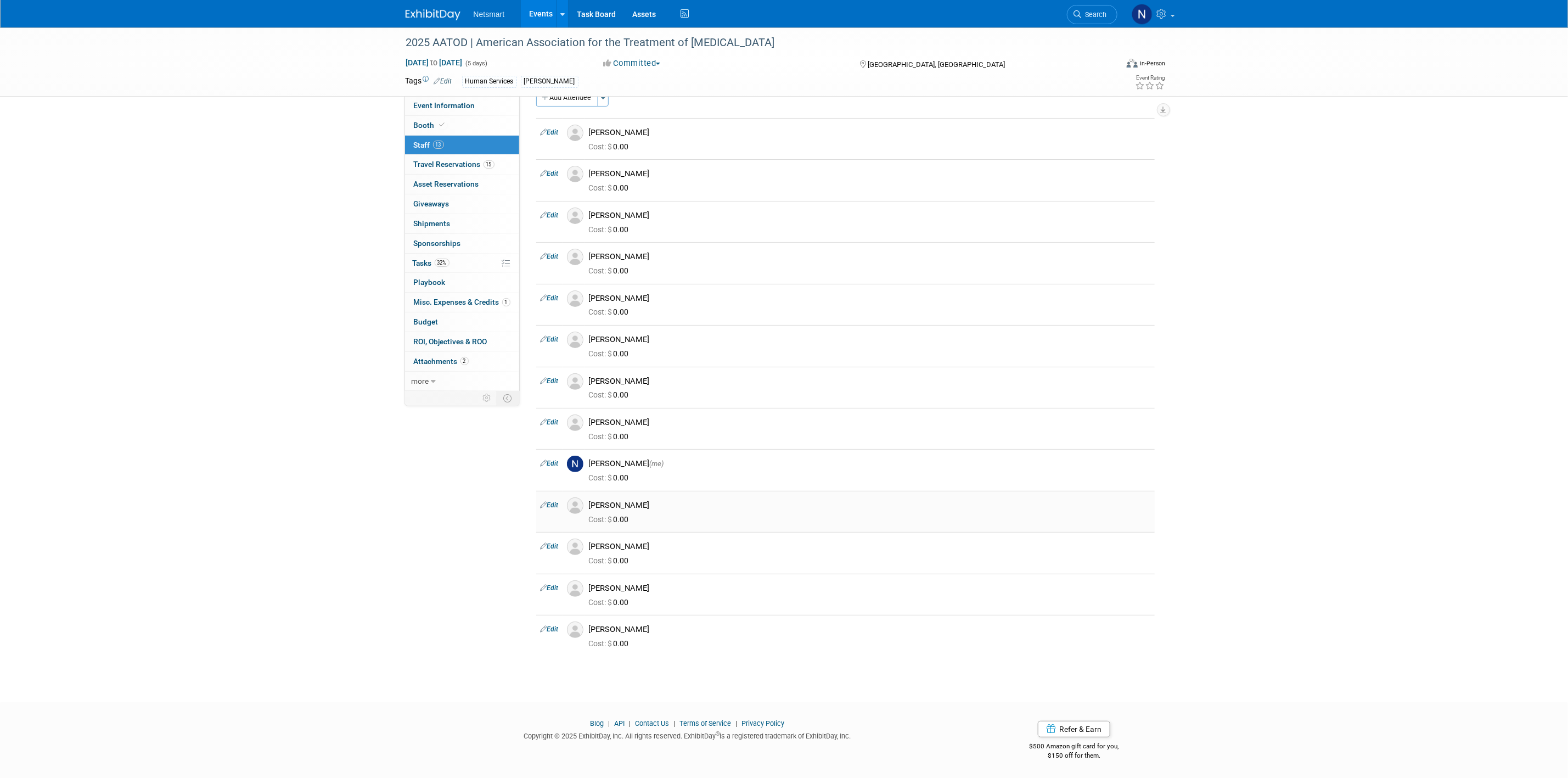
scroll to position [33, 0]
drag, startPoint x: 468, startPoint y: 129, endPoint x: 473, endPoint y: 137, distance: 9.4
click at [468, 129] on link "Booth" at bounding box center [462, 125] width 114 height 19
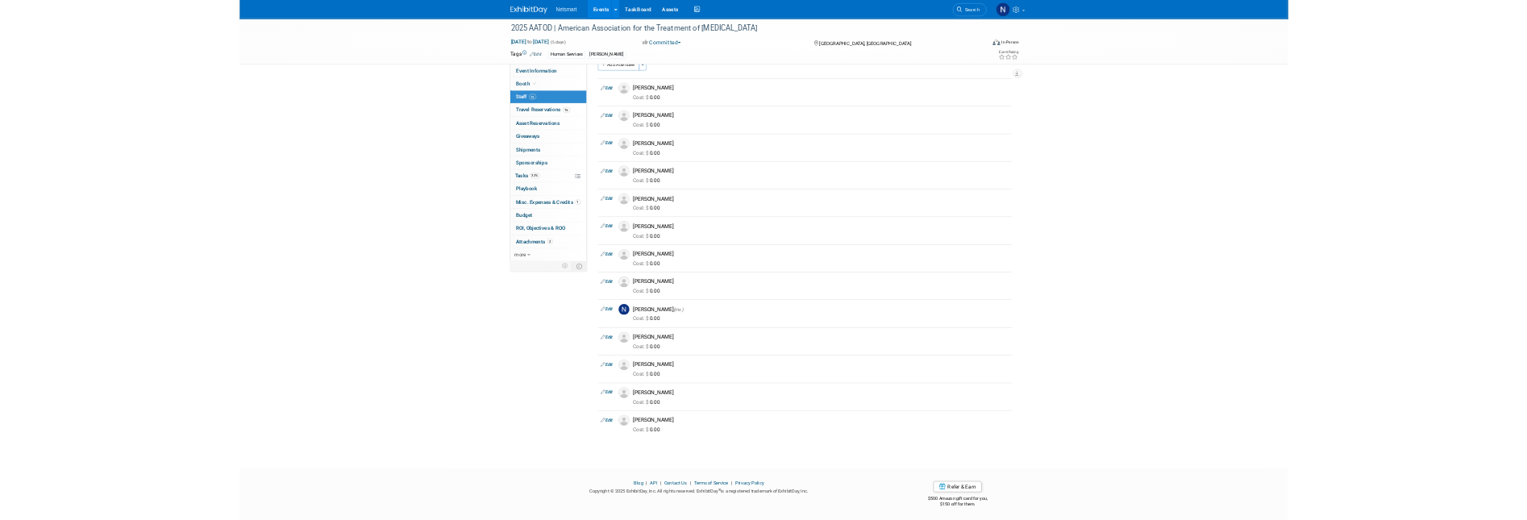
scroll to position [0, 0]
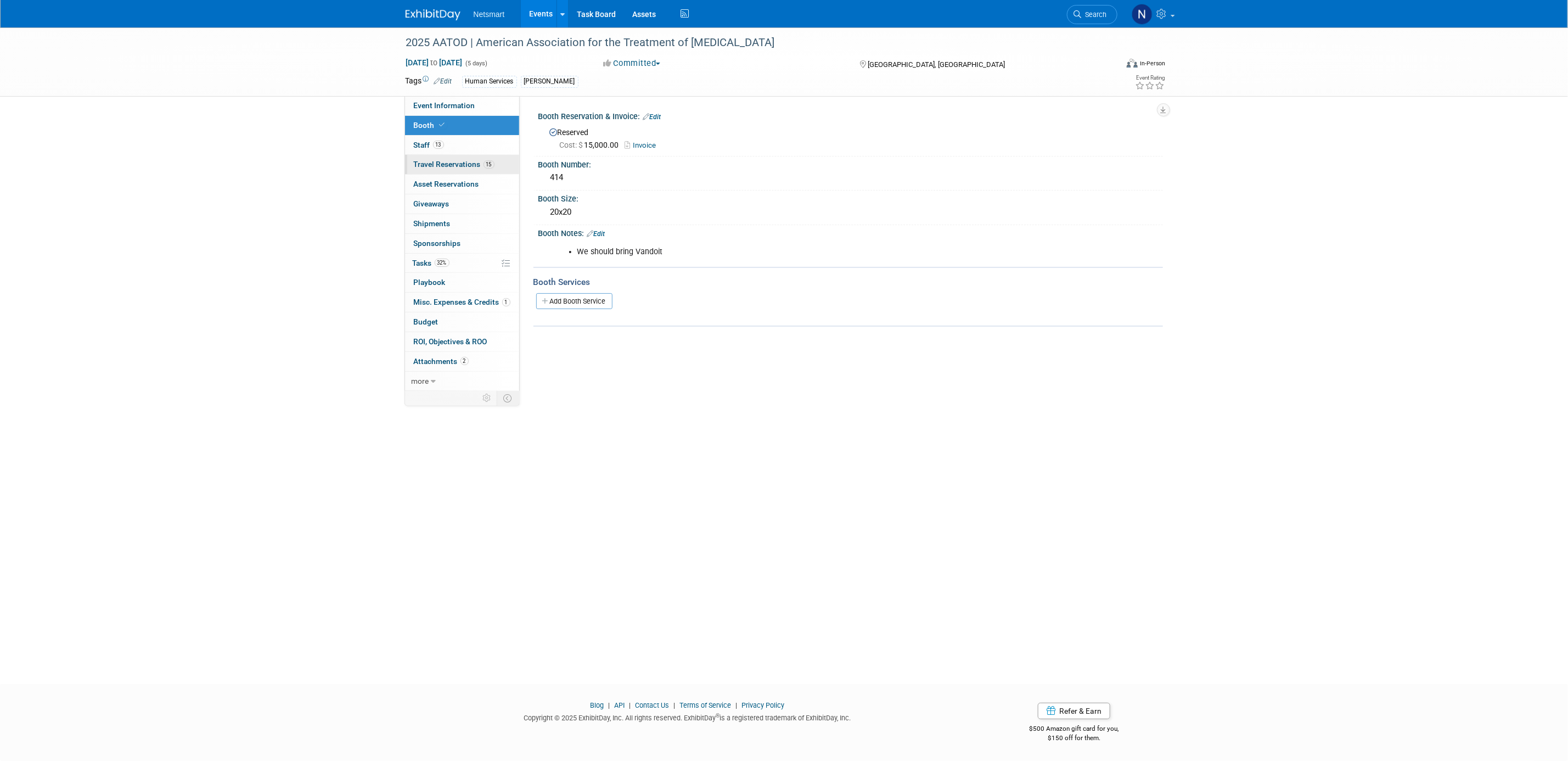
drag, startPoint x: 441, startPoint y: 111, endPoint x: 488, endPoint y: 160, distance: 67.9
click at [441, 111] on link "Event Information" at bounding box center [462, 106] width 114 height 19
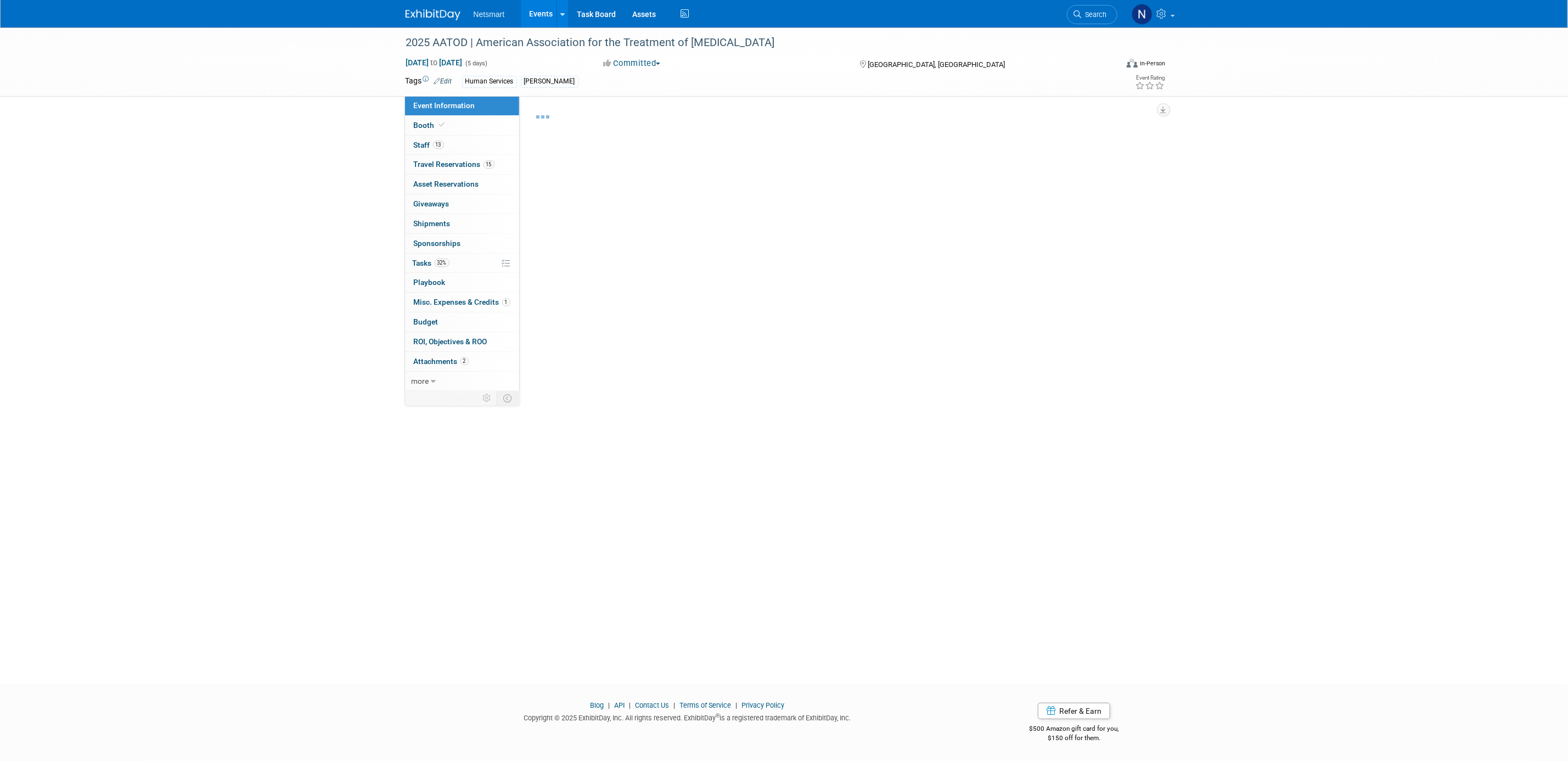
select select "Human Services"
select select "1"
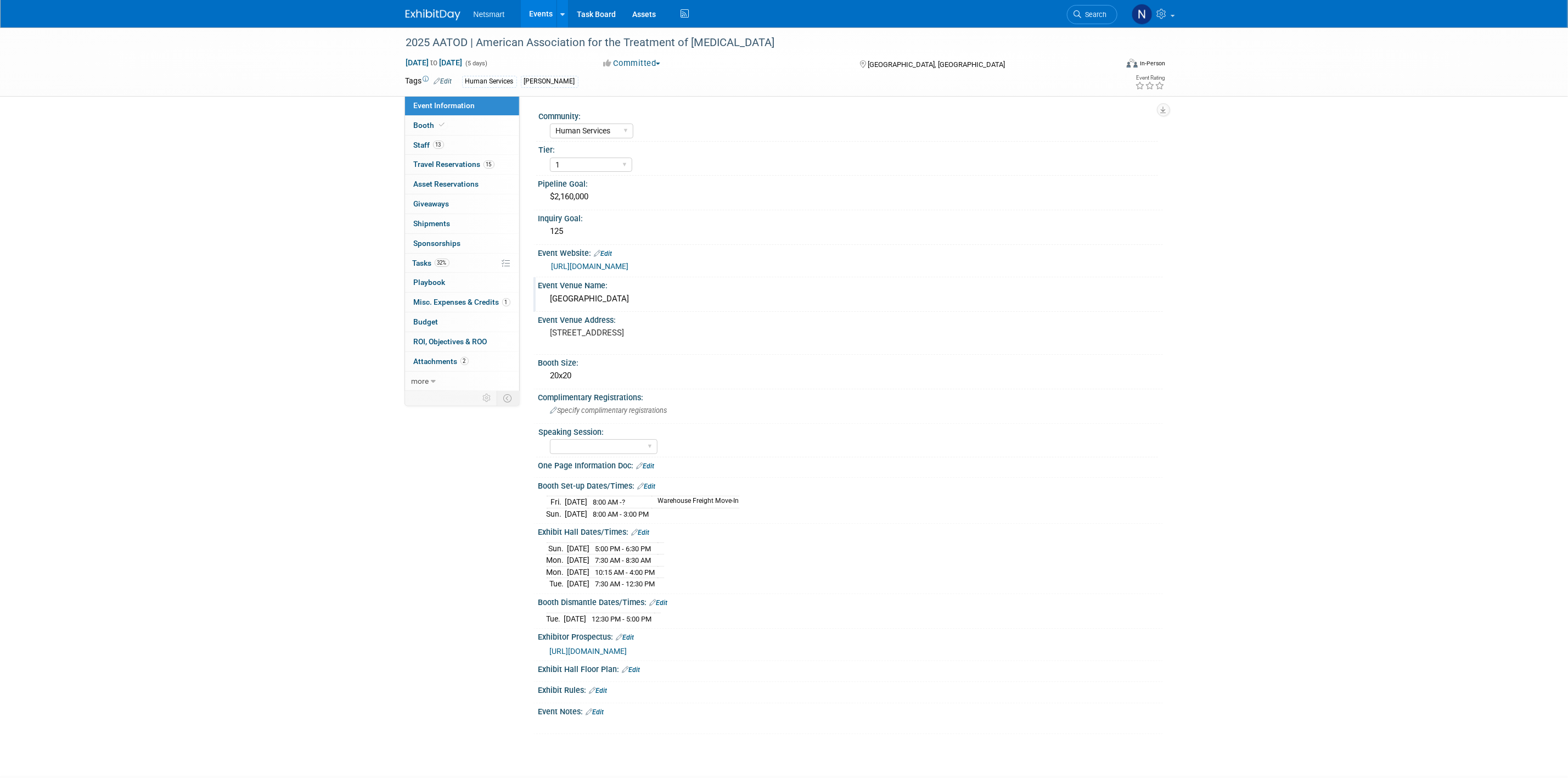
drag, startPoint x: 679, startPoint y: 298, endPoint x: 542, endPoint y: 302, distance: 137.1
click at [542, 302] on div "[GEOGRAPHIC_DATA]" at bounding box center [851, 299] width 625 height 18
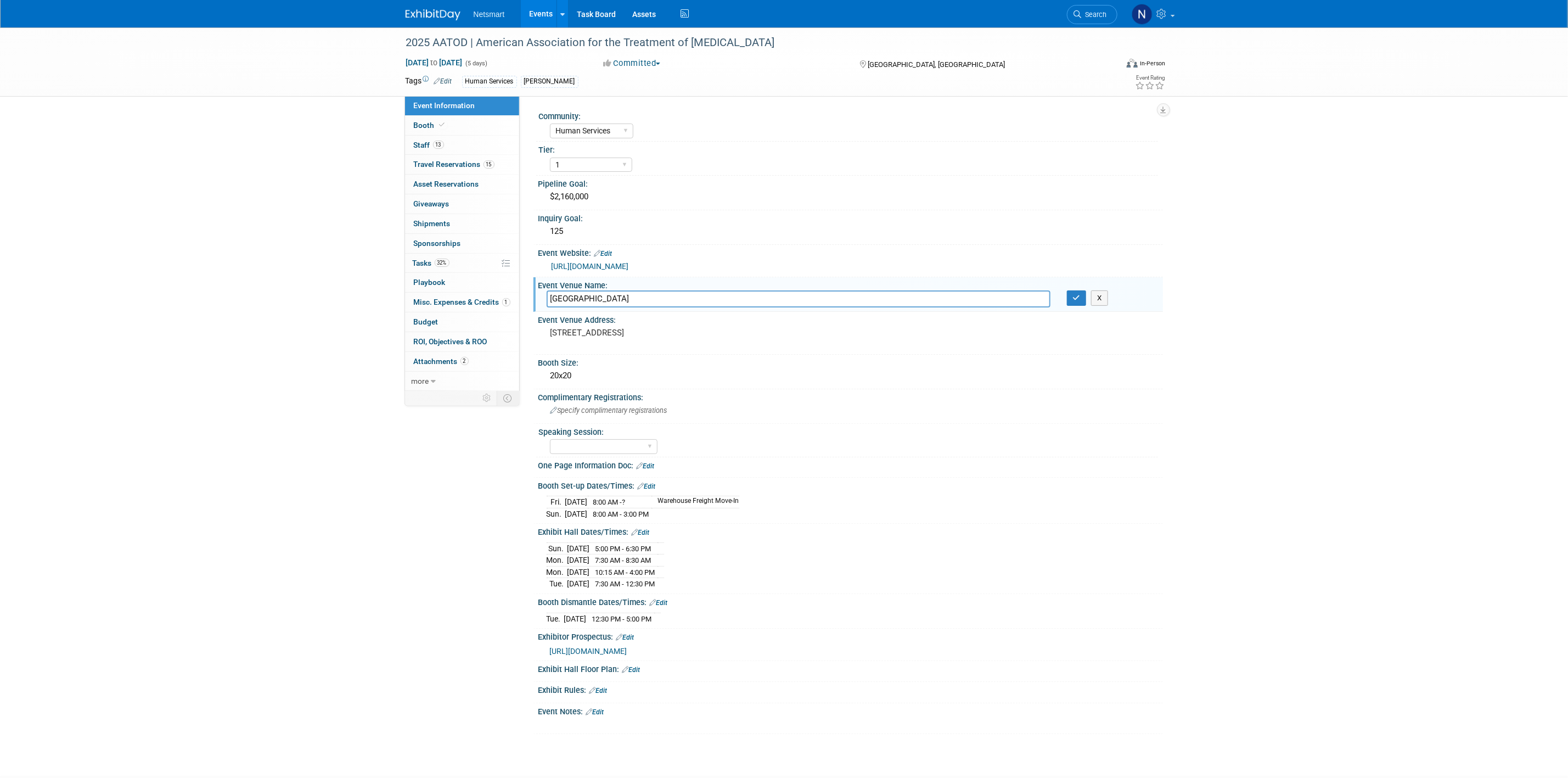
click at [582, 302] on input "[GEOGRAPHIC_DATA]" at bounding box center [798, 299] width 504 height 17
click at [583, 302] on input "[GEOGRAPHIC_DATA]" at bounding box center [798, 299] width 504 height 17
drag, startPoint x: 450, startPoint y: 566, endPoint x: 601, endPoint y: 625, distance: 162.1
click at [452, 566] on div "Event Information Event Info Booth Booth 13 Staff 13 Staff 15 Travel Reservatio…" at bounding box center [784, 380] width 774 height 707
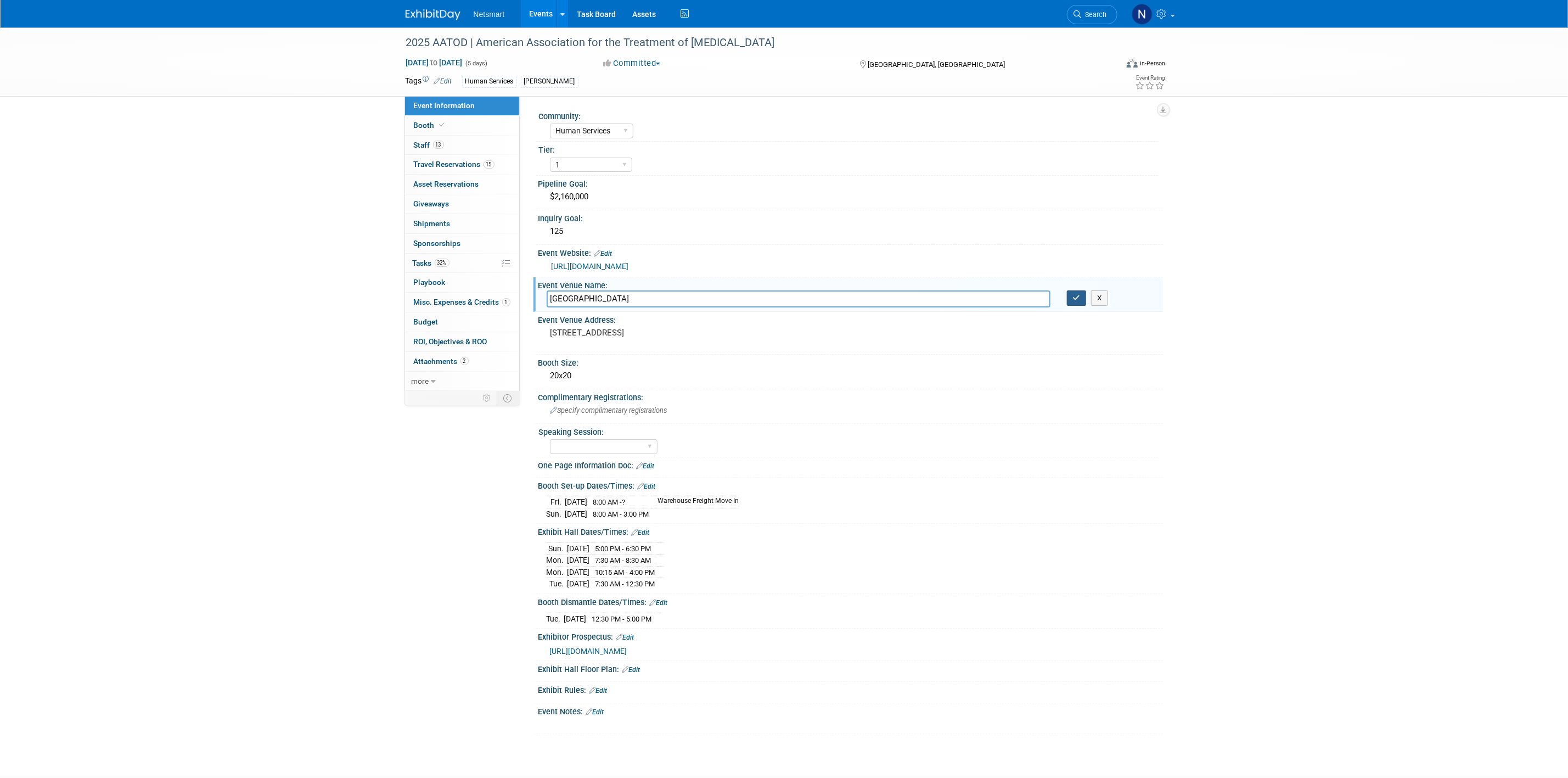
click at [1067, 302] on button "button" at bounding box center [1077, 298] width 20 height 16
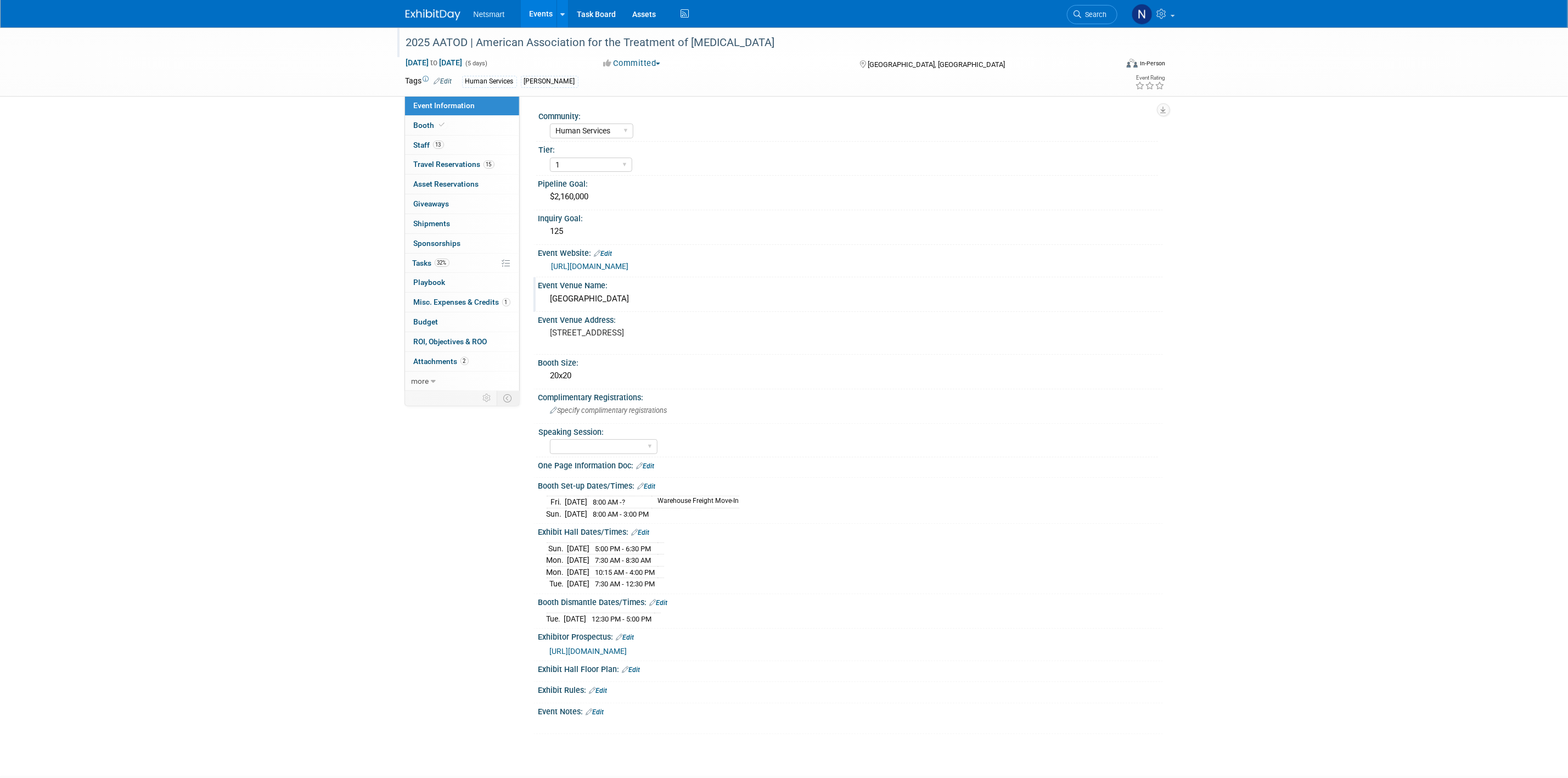
click at [434, 44] on div "2025 AATOD | American Association for the Treatment of [MEDICAL_DATA]" at bounding box center [751, 42] width 699 height 20
drag, startPoint x: 443, startPoint y: 45, endPoint x: 863, endPoint y: 47, distance: 420.0
click at [863, 47] on input "2025 AATOD | American Association for the Treatment of [MEDICAL_DATA]" at bounding box center [692, 42] width 580 height 19
click at [629, 270] on link "[URL][DOMAIN_NAME]" at bounding box center [590, 266] width 78 height 9
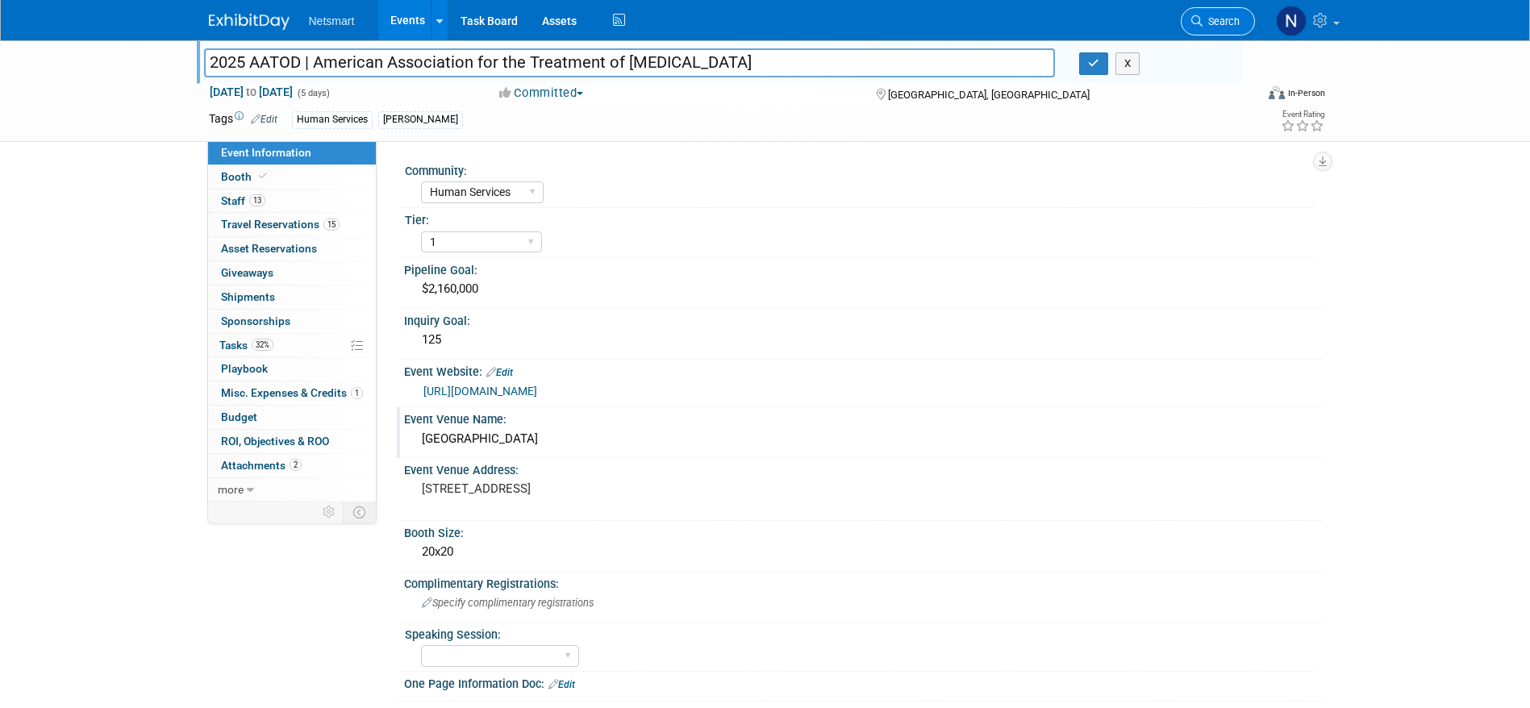
click at [1222, 17] on span "Search" at bounding box center [1220, 21] width 37 height 12
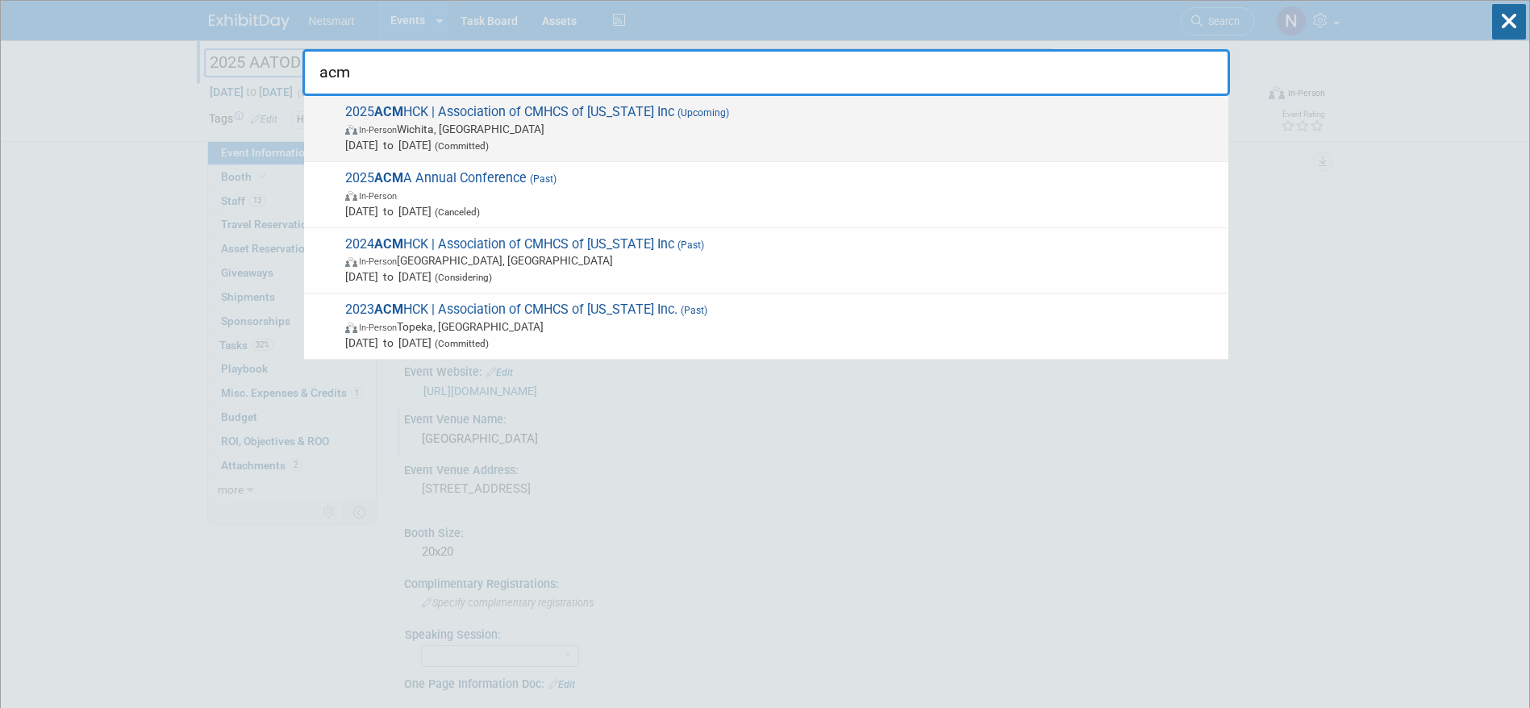
type input "acm"
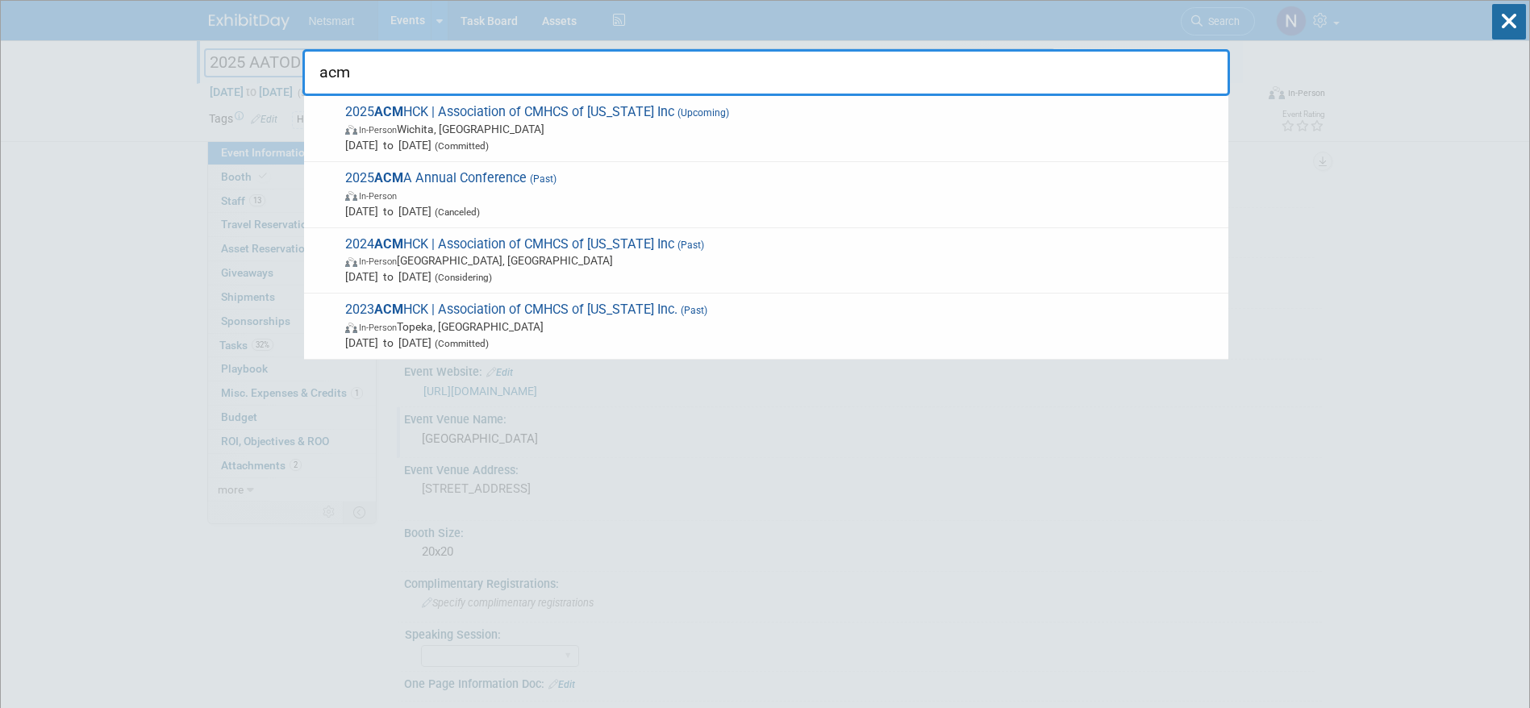
drag, startPoint x: 518, startPoint y: 119, endPoint x: 534, endPoint y: 122, distance: 16.4
click at [519, 120] on span "2025 ACM HCK | Association of CMHCS of Kansas Inc (Upcoming) In-Person Wichita,…" at bounding box center [780, 128] width 880 height 49
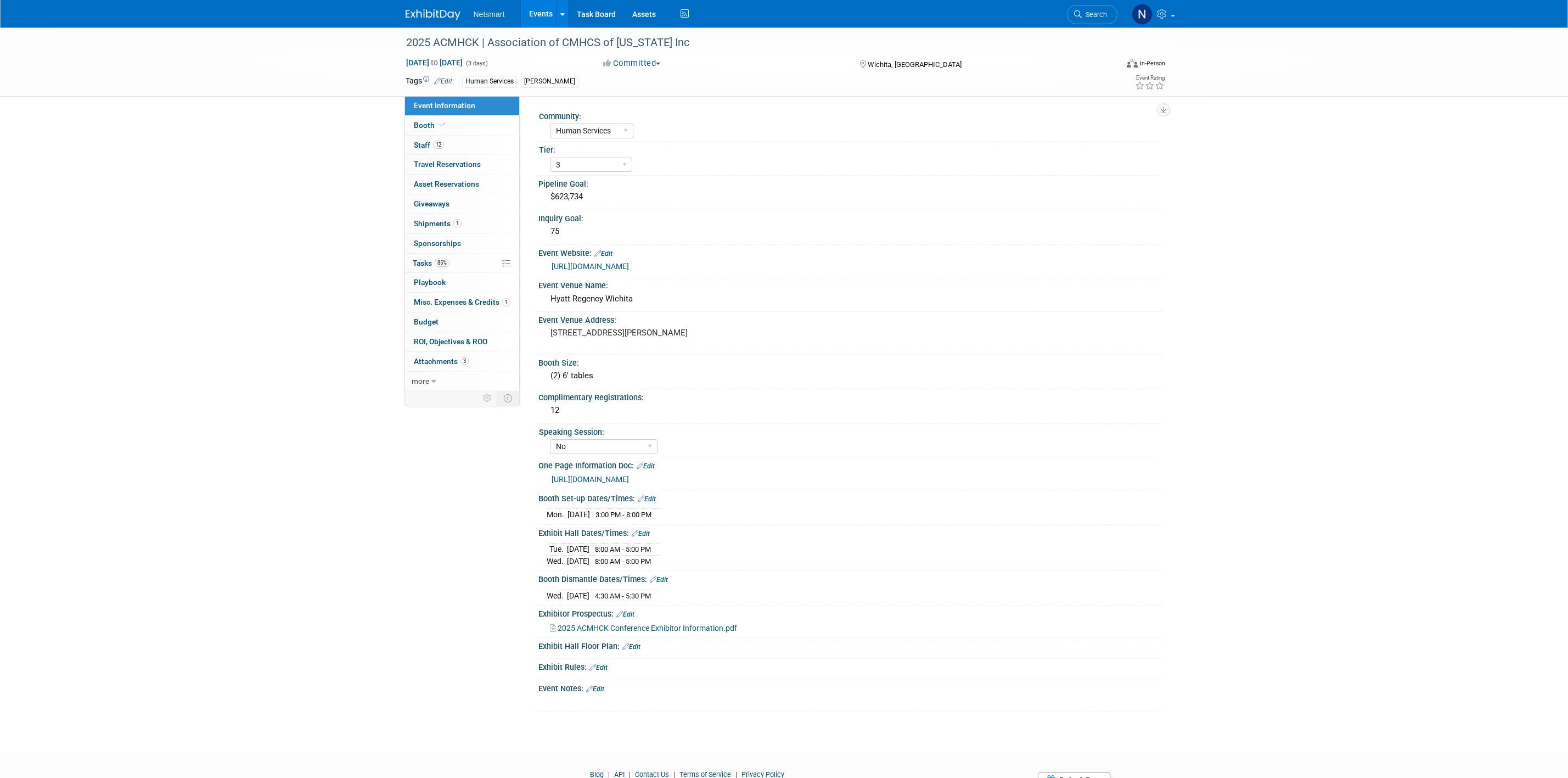
select select "Human Services"
select select "3"
select select "No"
click at [446, 147] on link "12 Staff 12" at bounding box center [462, 145] width 114 height 19
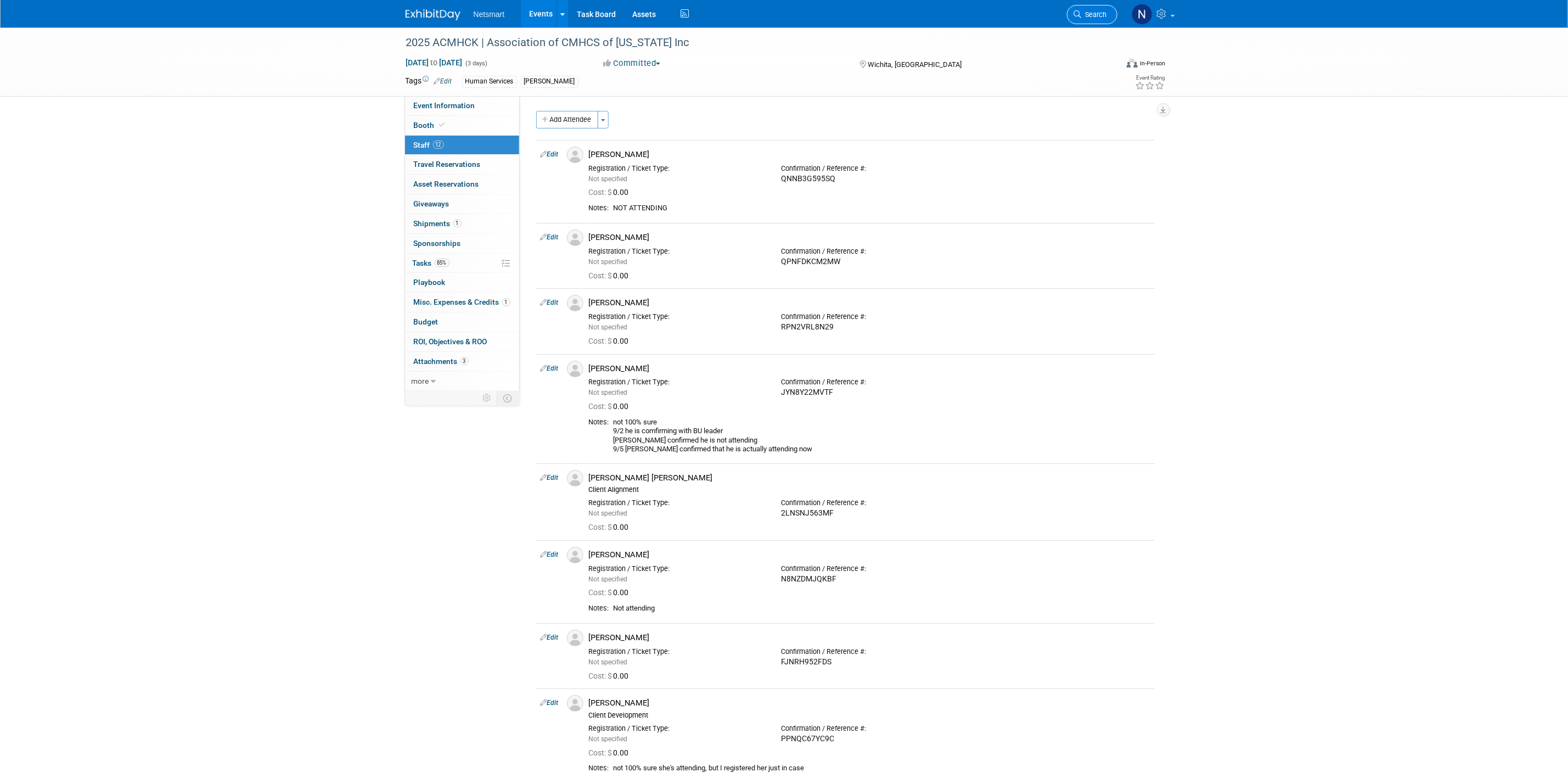
click at [1104, 18] on span "Search" at bounding box center [1094, 14] width 25 height 8
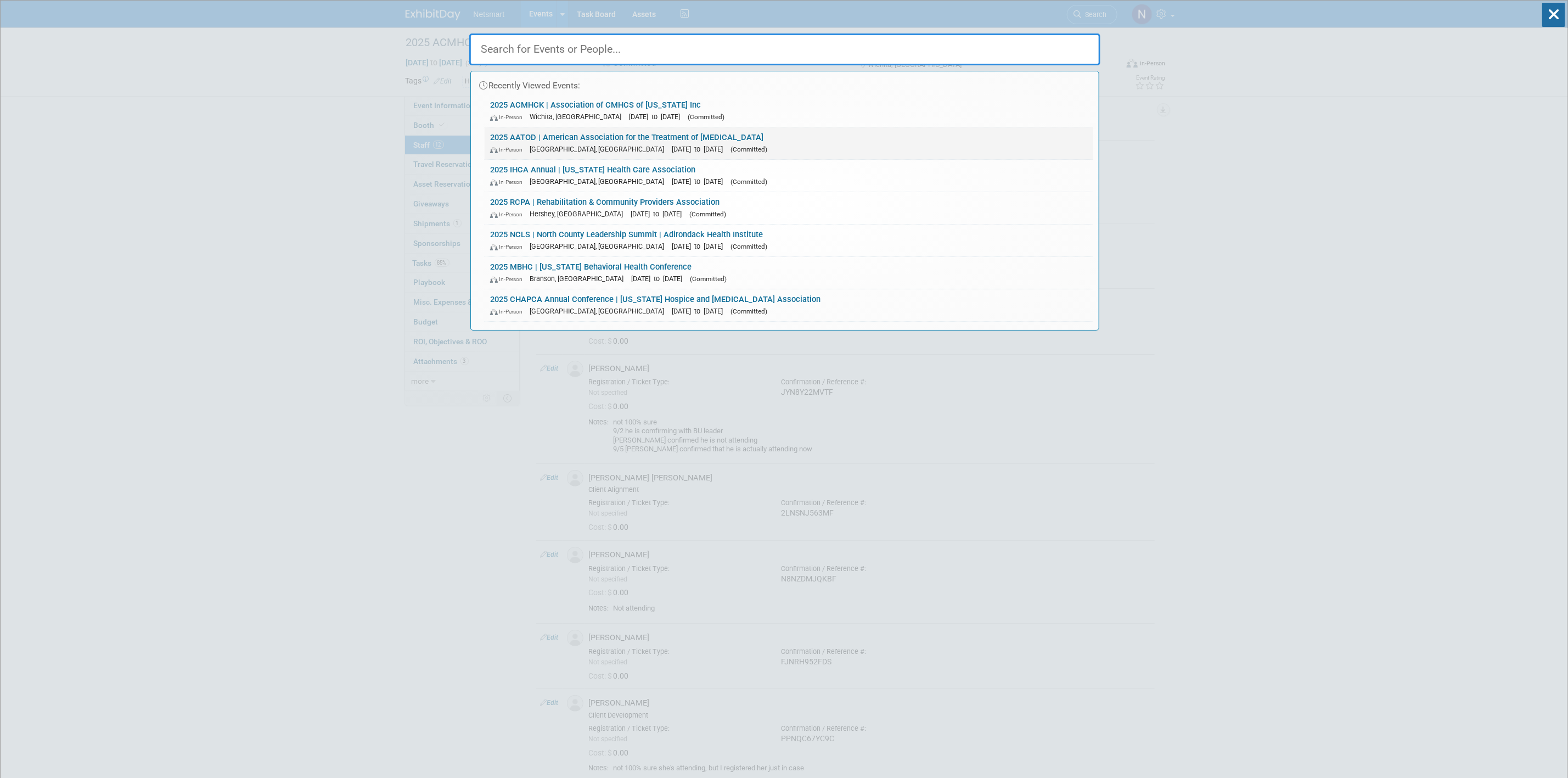
click at [534, 142] on link "2025 AATOD | American Association for the Treatment of Opioid Dependence In-Per…" at bounding box center [789, 143] width 608 height 32
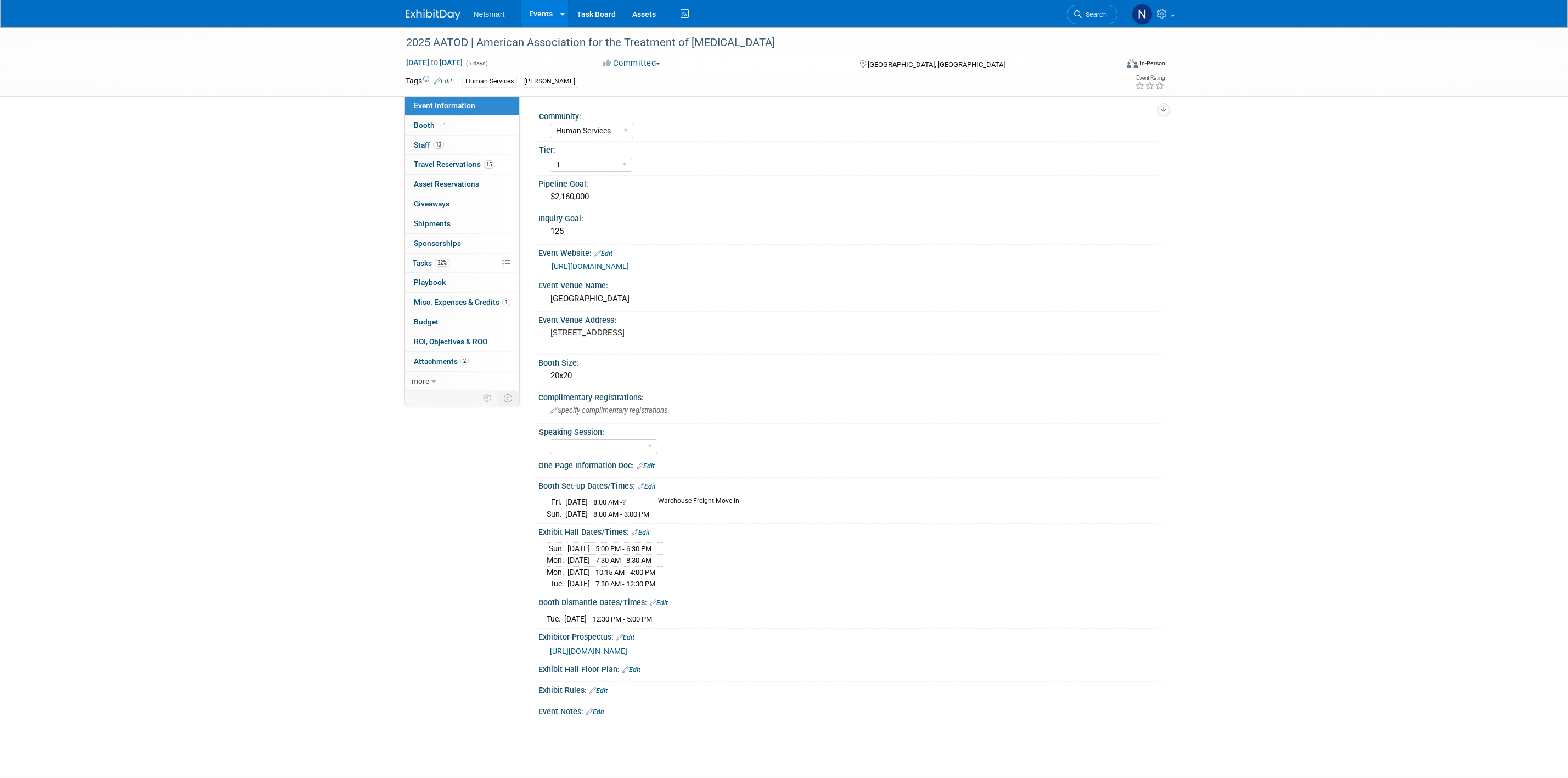
select select "Human Services"
select select "1"
click at [440, 264] on span "32%" at bounding box center [442, 263] width 15 height 8
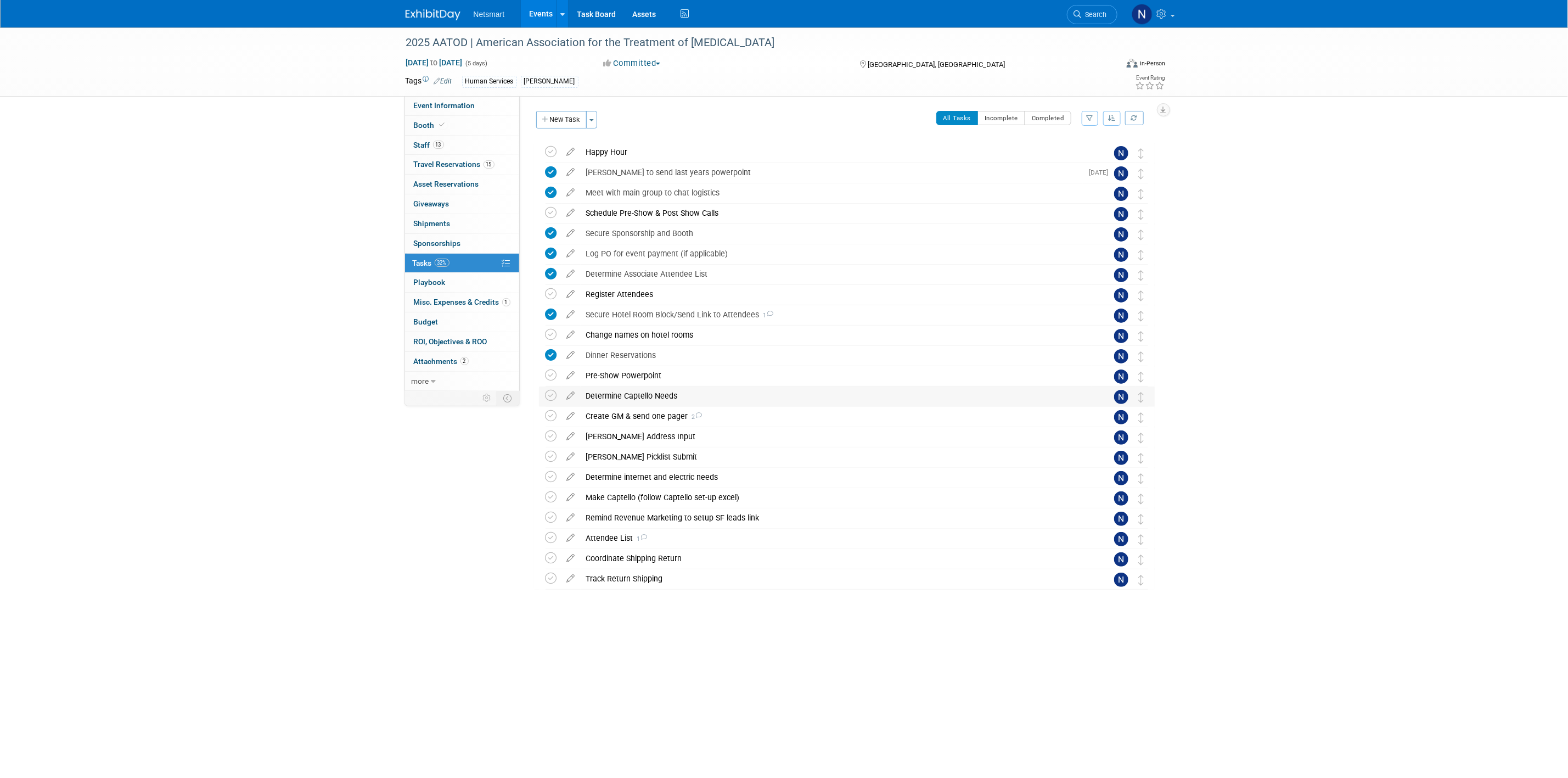
click at [630, 398] on div "Determine Captello Needs" at bounding box center [836, 395] width 512 height 18
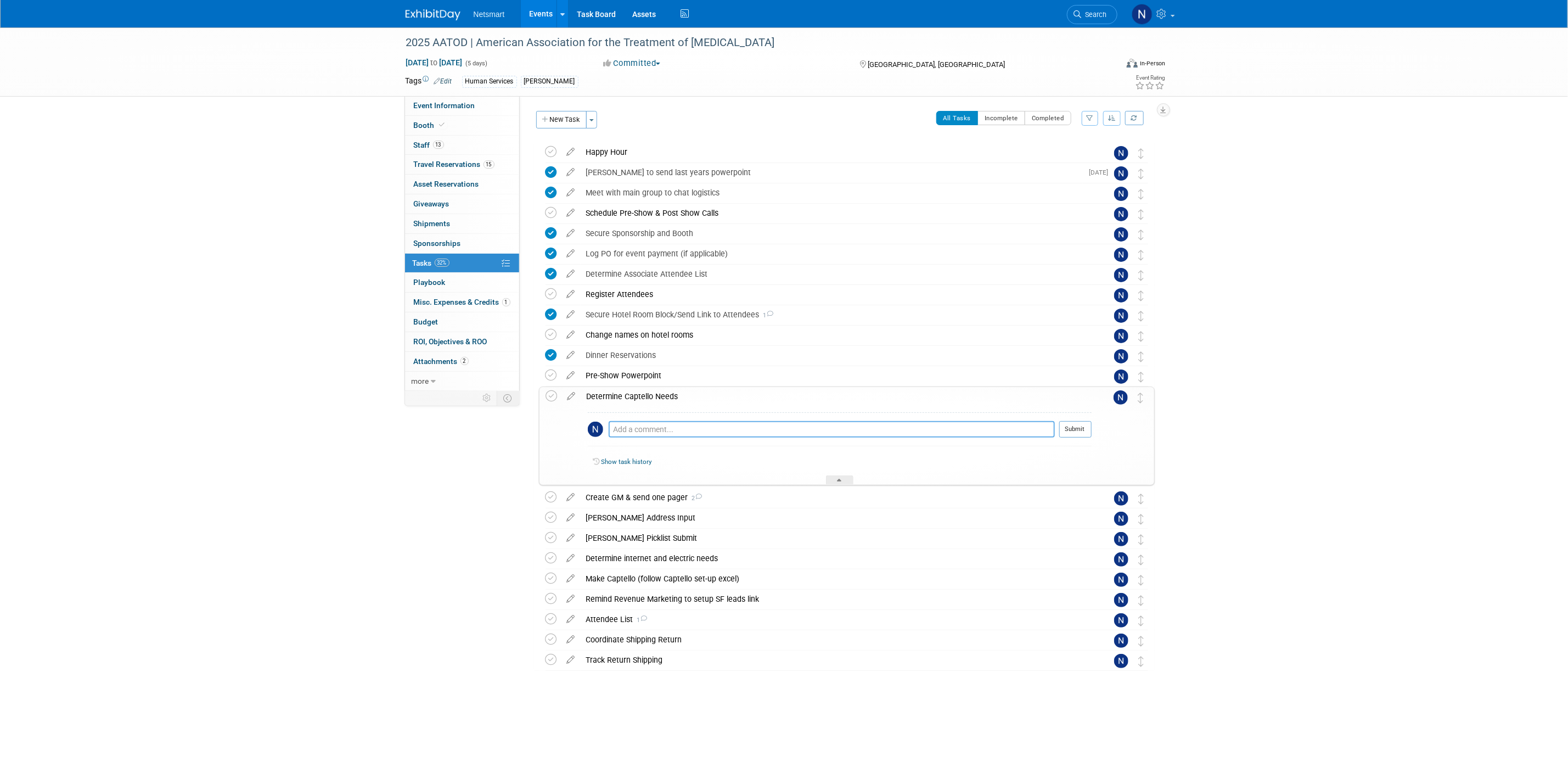
click at [636, 430] on textarea at bounding box center [832, 429] width 446 height 16
type textarea "missing list"
click at [1069, 425] on button "Submit" at bounding box center [1075, 429] width 33 height 16
